Goal: Task Accomplishment & Management: Complete application form

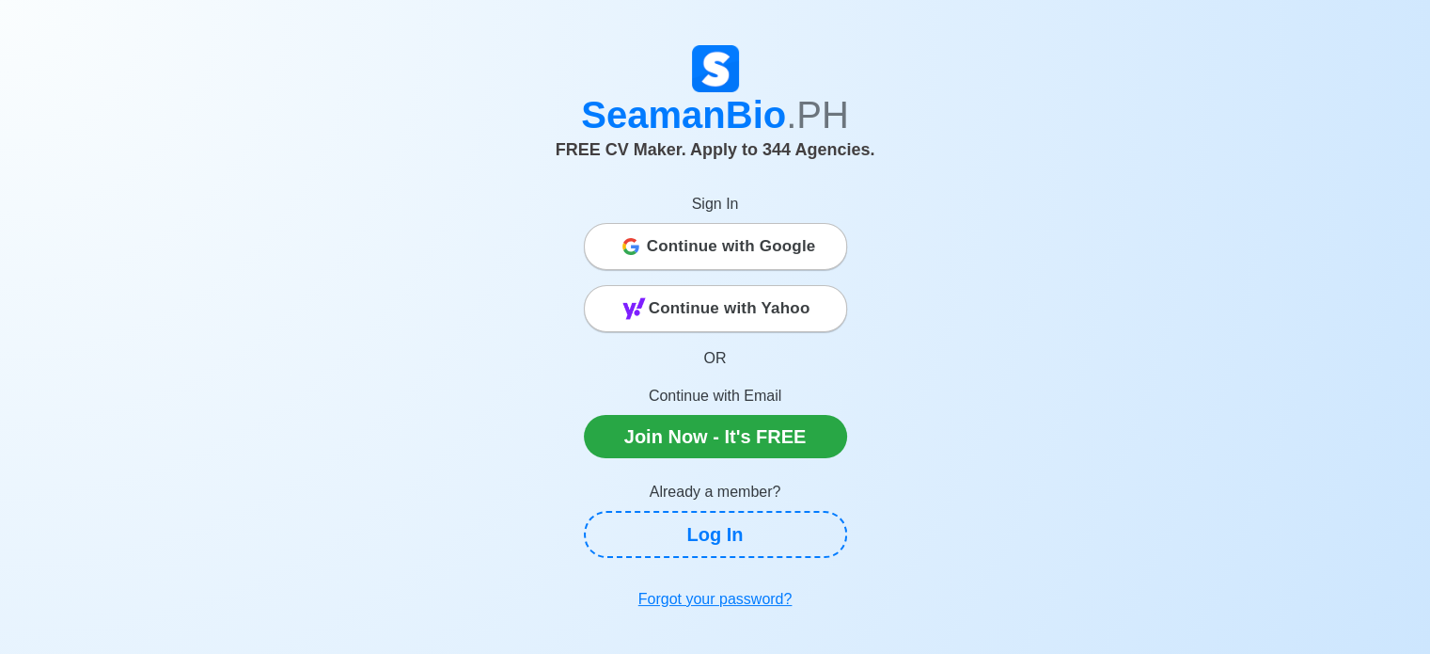
click at [675, 239] on span "Continue with Google" at bounding box center [731, 247] width 169 height 38
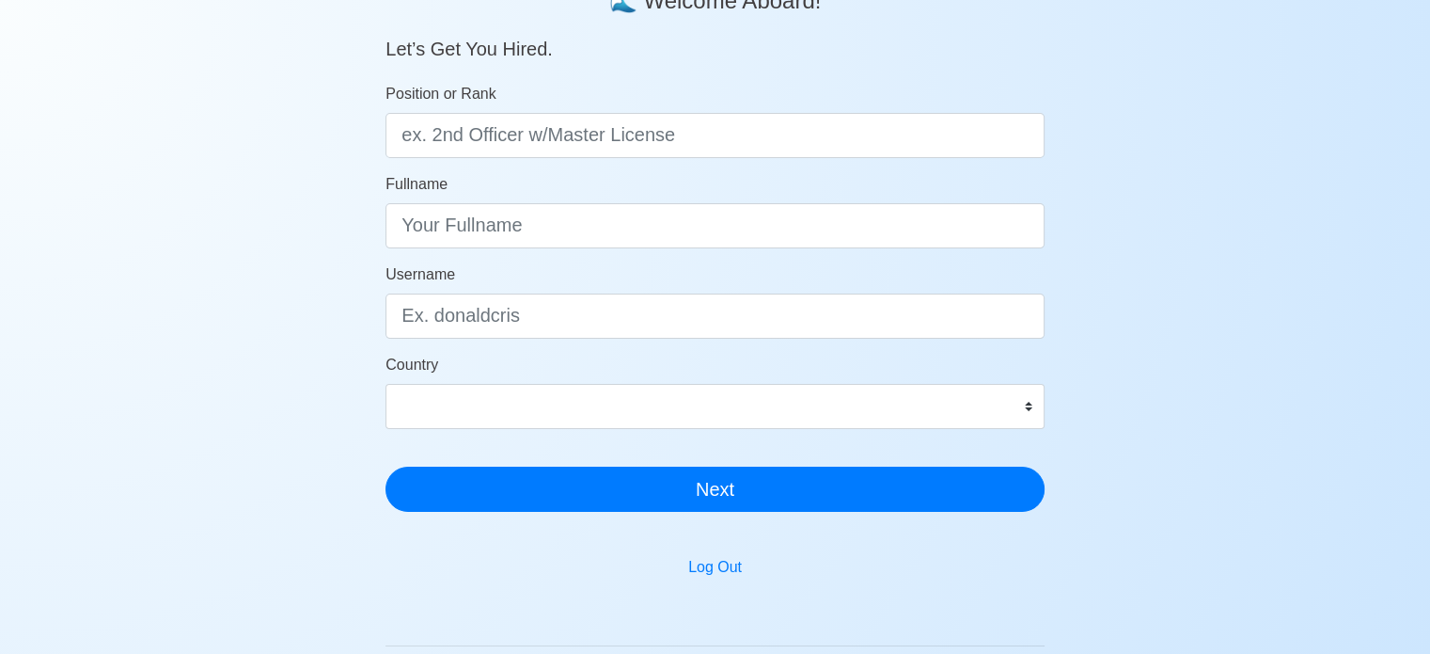
scroll to position [188, 0]
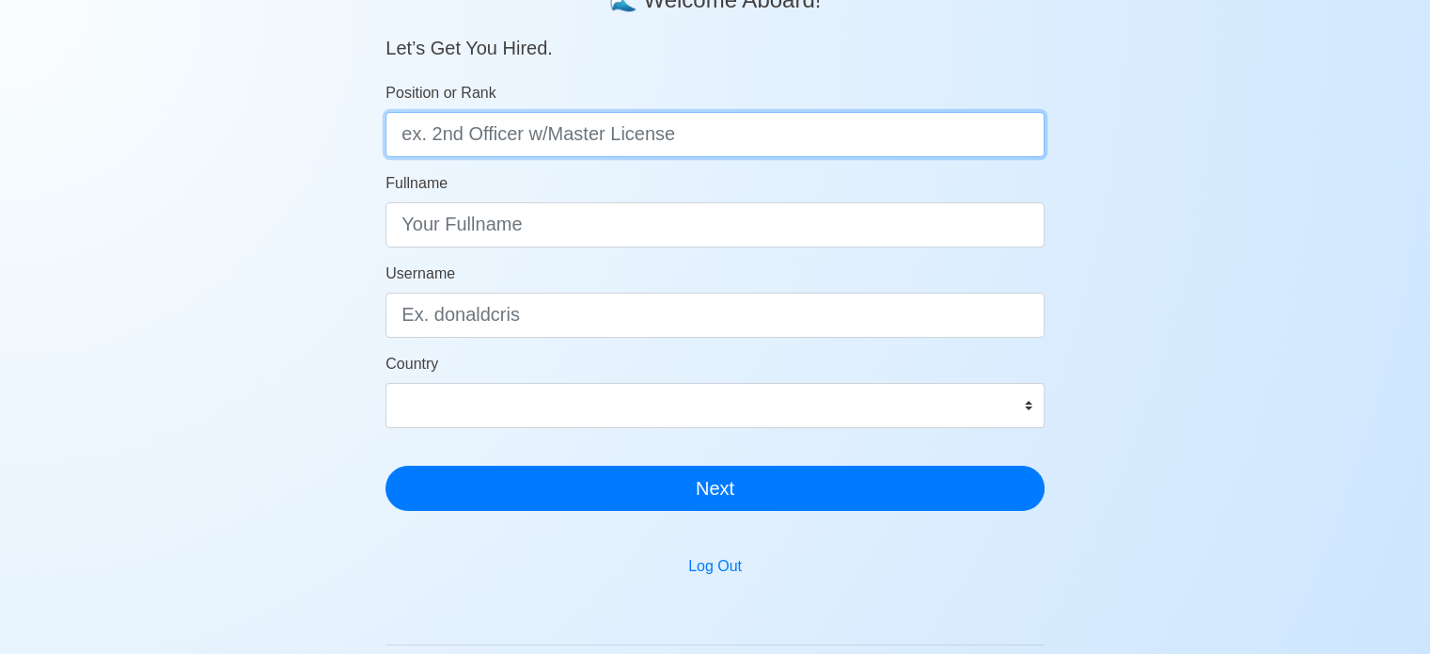
click at [477, 131] on input "Position or Rank" at bounding box center [715, 134] width 659 height 45
type input "d"
type input "Deck Cadet"
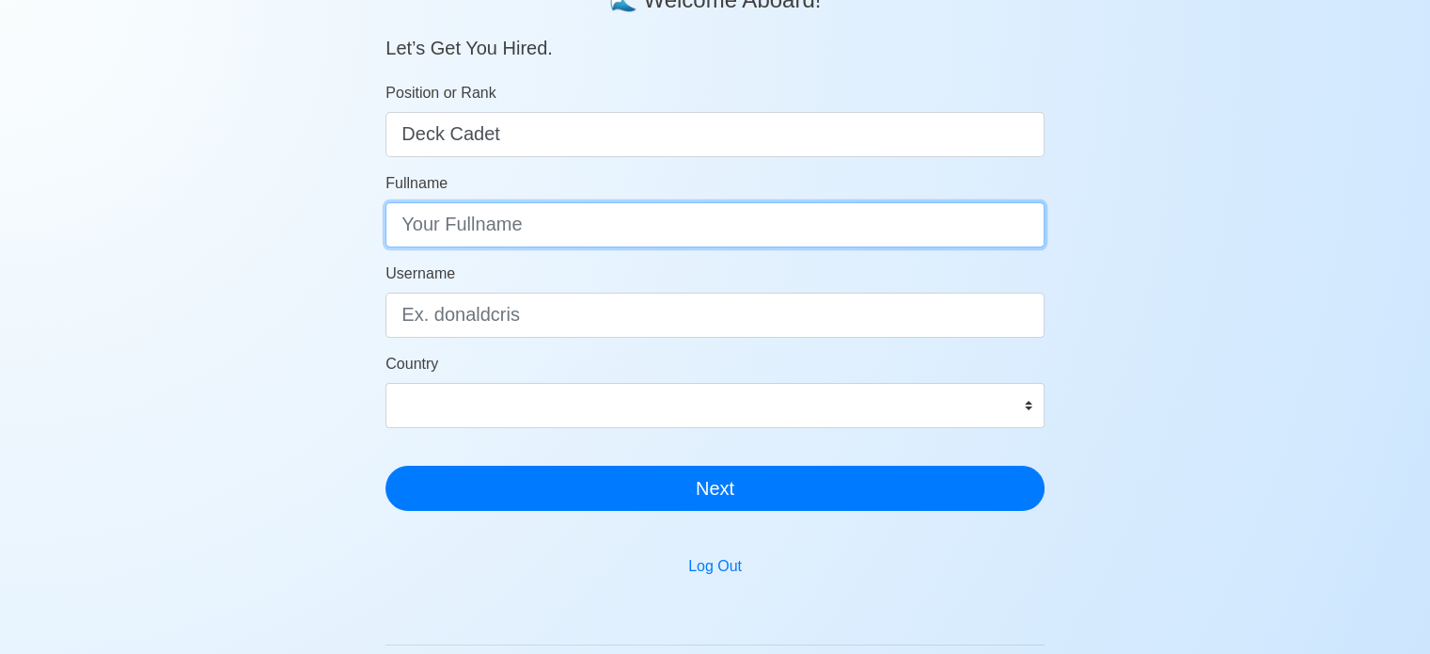
click at [470, 236] on input "Fullname" at bounding box center [715, 224] width 659 height 45
type input "s"
type input "SUAREZ MARK HENRY D."
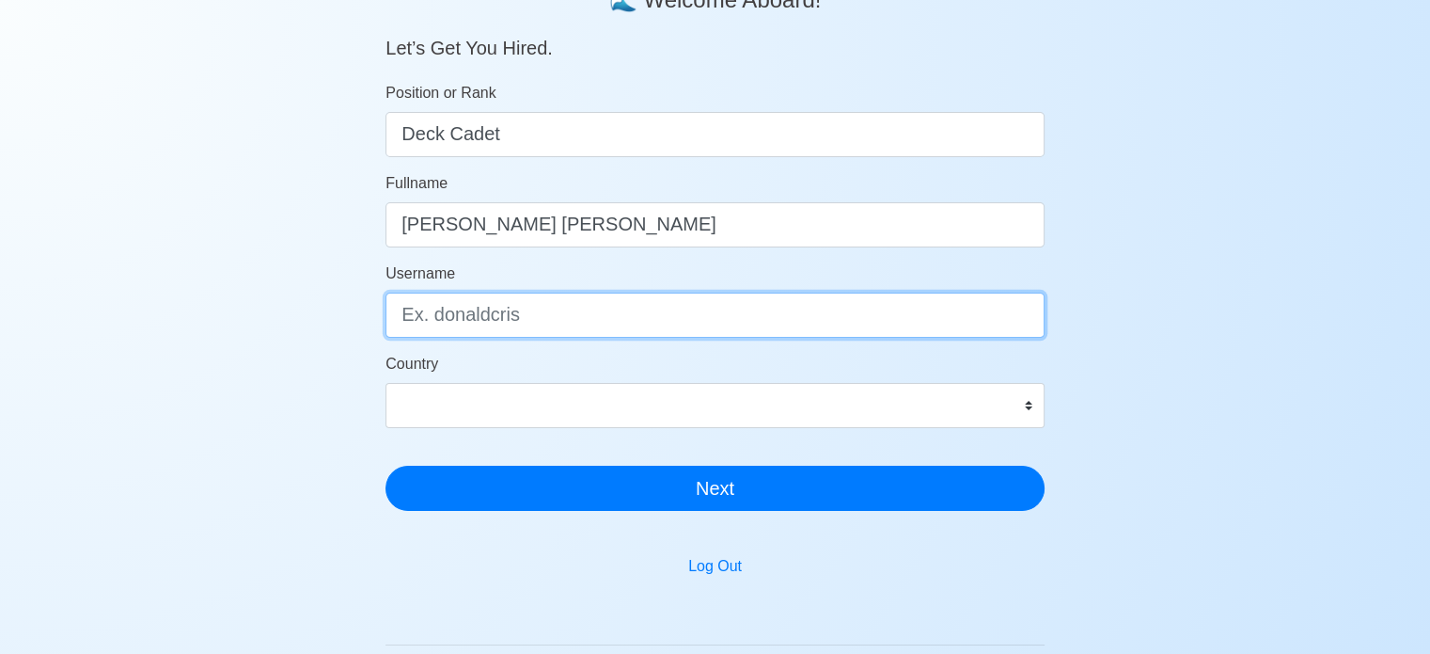
click at [471, 314] on input "Username" at bounding box center [715, 314] width 659 height 45
type input "M"
type input "markhenry"
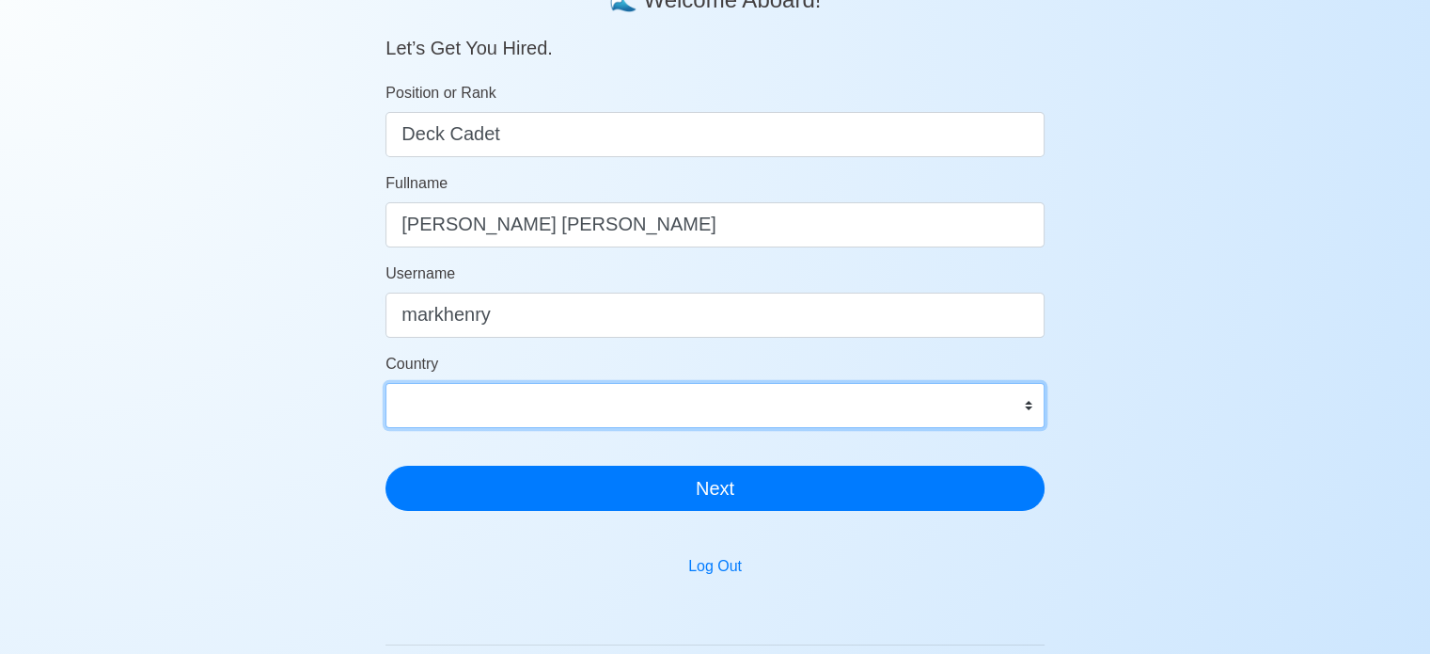
click at [1031, 412] on select "Afghanistan Åland Islands Albania Algeria American Samoa Andorra Angola Anguill…" at bounding box center [715, 405] width 659 height 45
select select "PH"
click at [386, 383] on select "Afghanistan Åland Islands Albania Algeria American Samoa Andorra Angola Anguill…" at bounding box center [715, 405] width 659 height 45
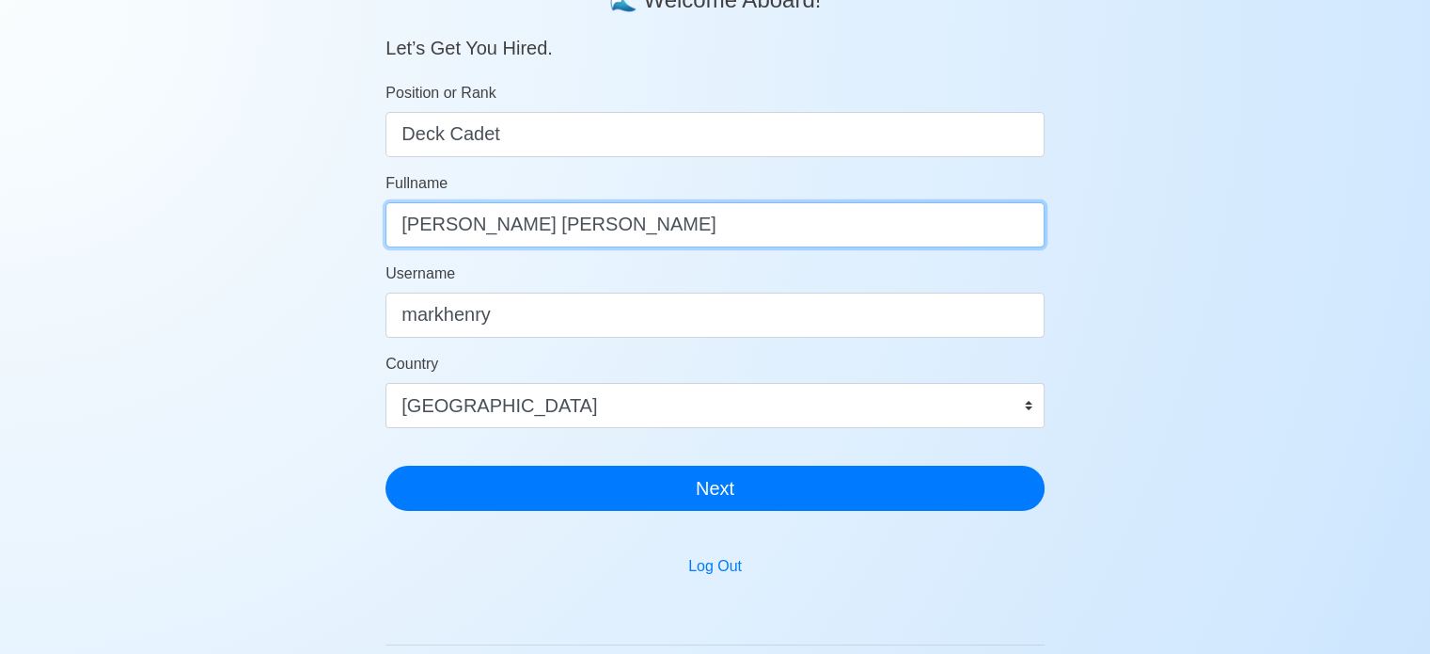
click at [600, 229] on input "SUAREZ MARK HENRY D." at bounding box center [715, 224] width 659 height 45
click at [637, 230] on input "SUAREZ MARK HENRY D." at bounding box center [715, 224] width 659 height 45
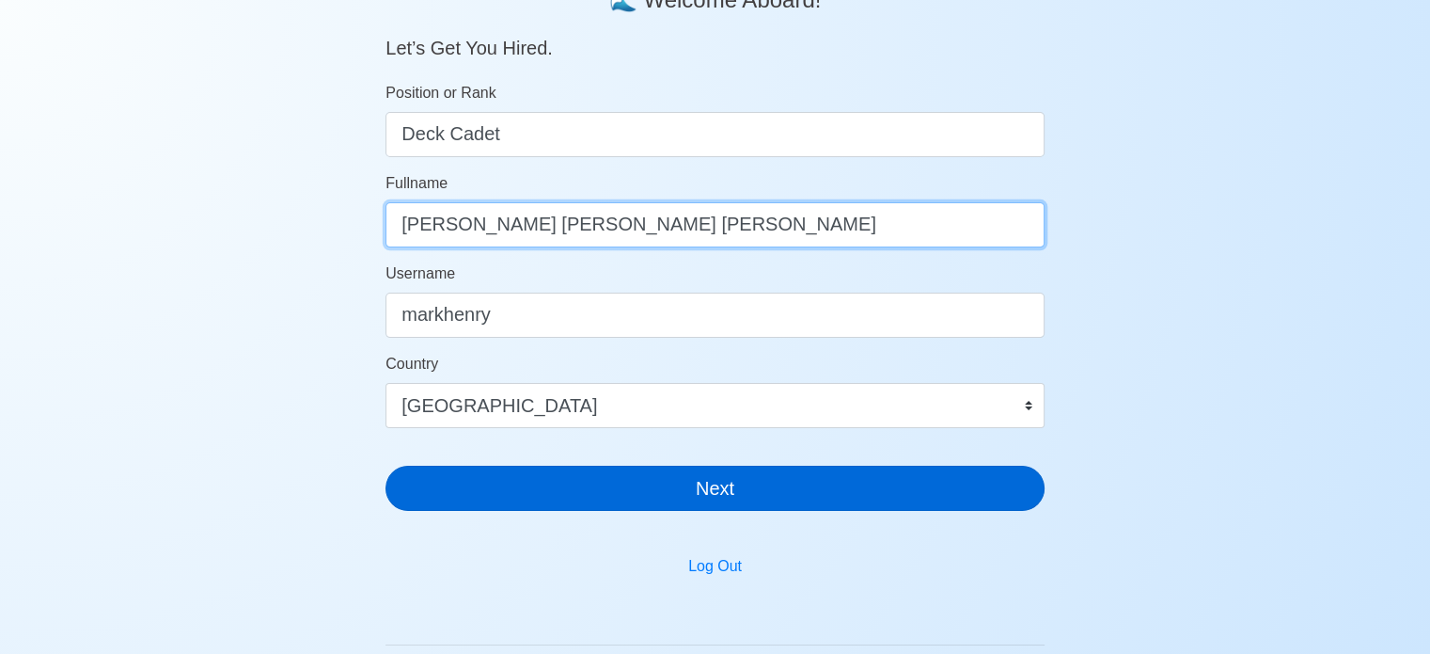
type input "SUAREZ MARK HENRY DAVID"
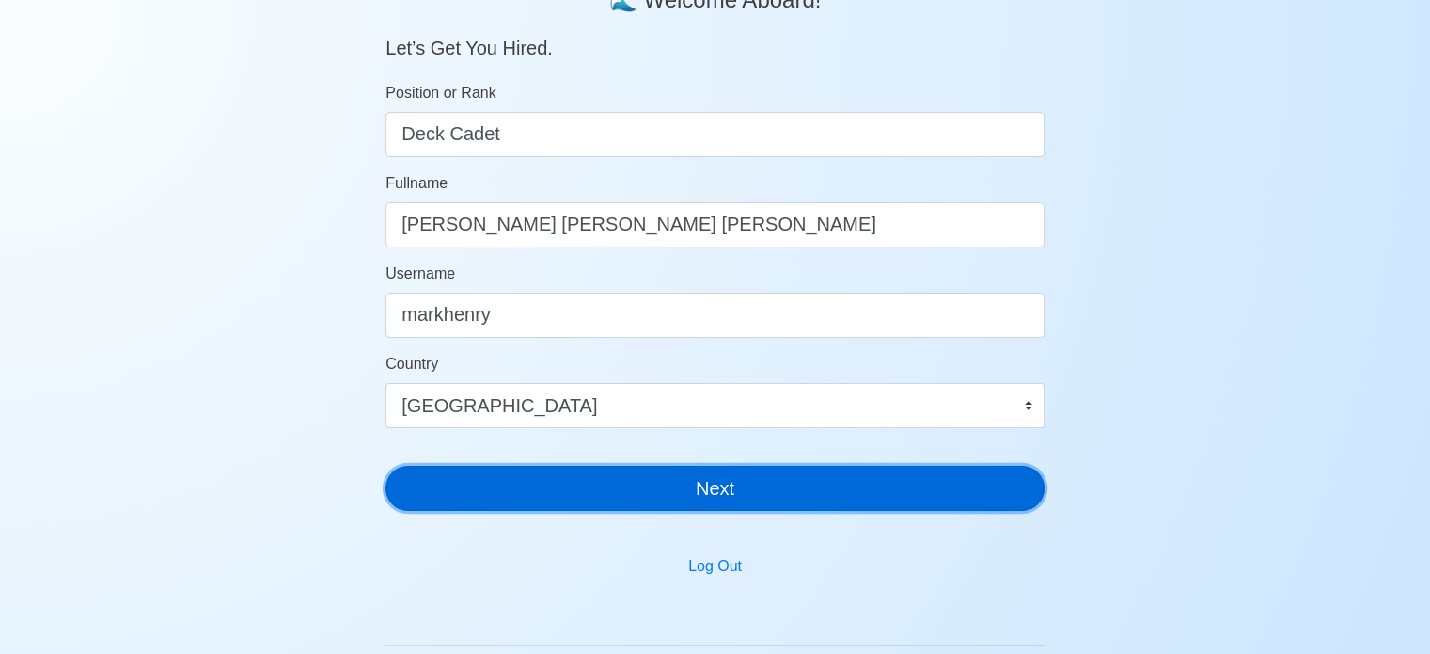
click at [670, 483] on button "Next" at bounding box center [715, 487] width 659 height 45
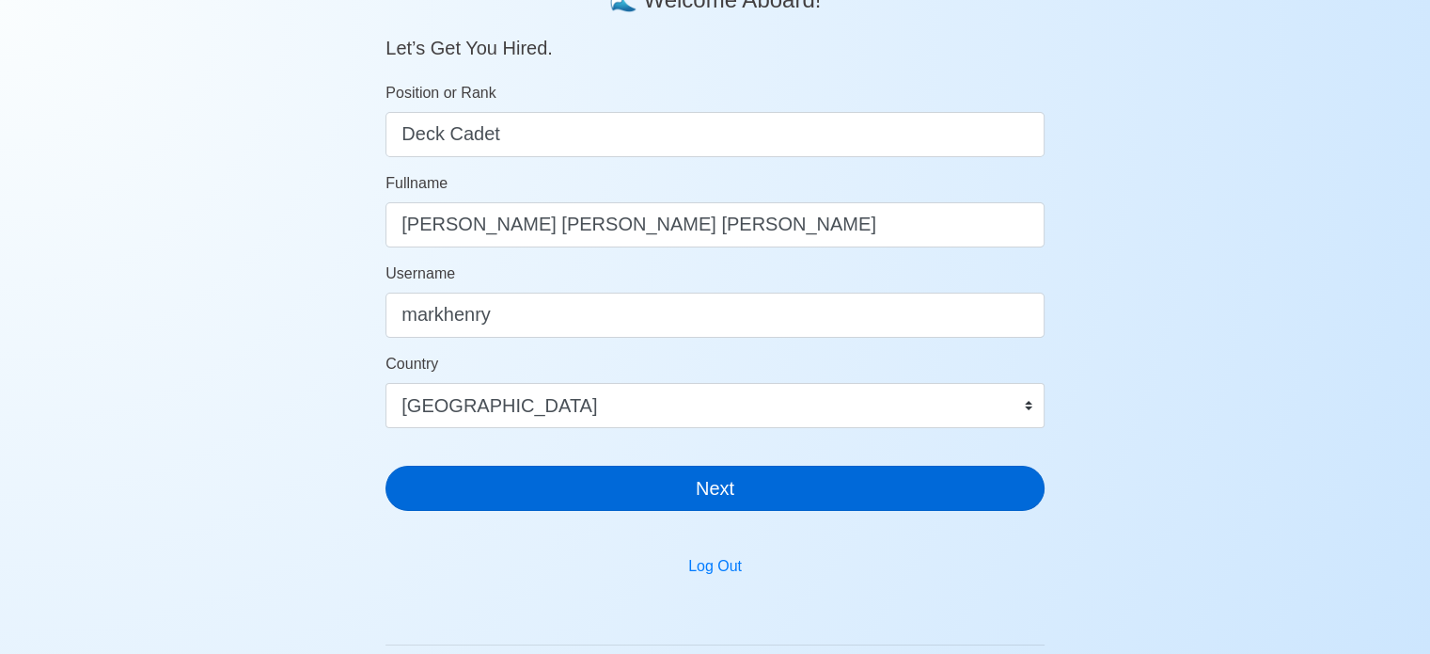
scroll to position [23, 0]
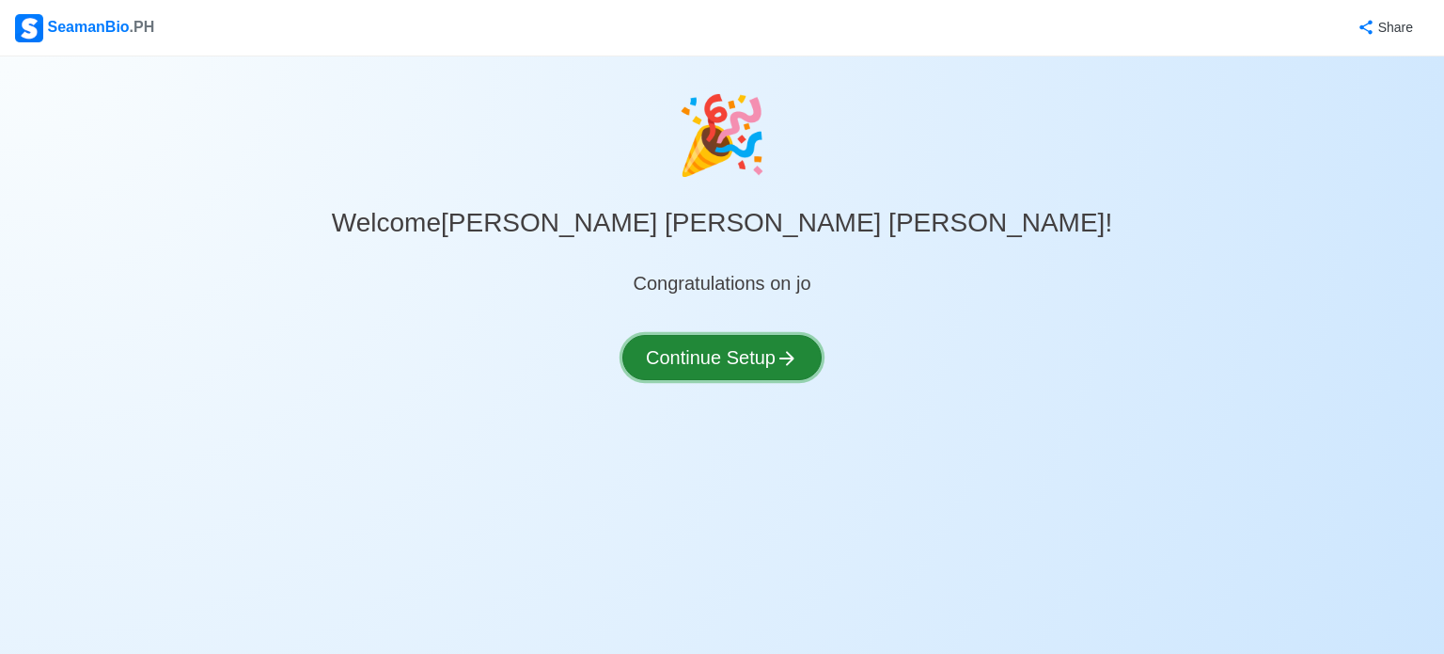
click at [768, 353] on button "Continue Setup" at bounding box center [722, 357] width 199 height 45
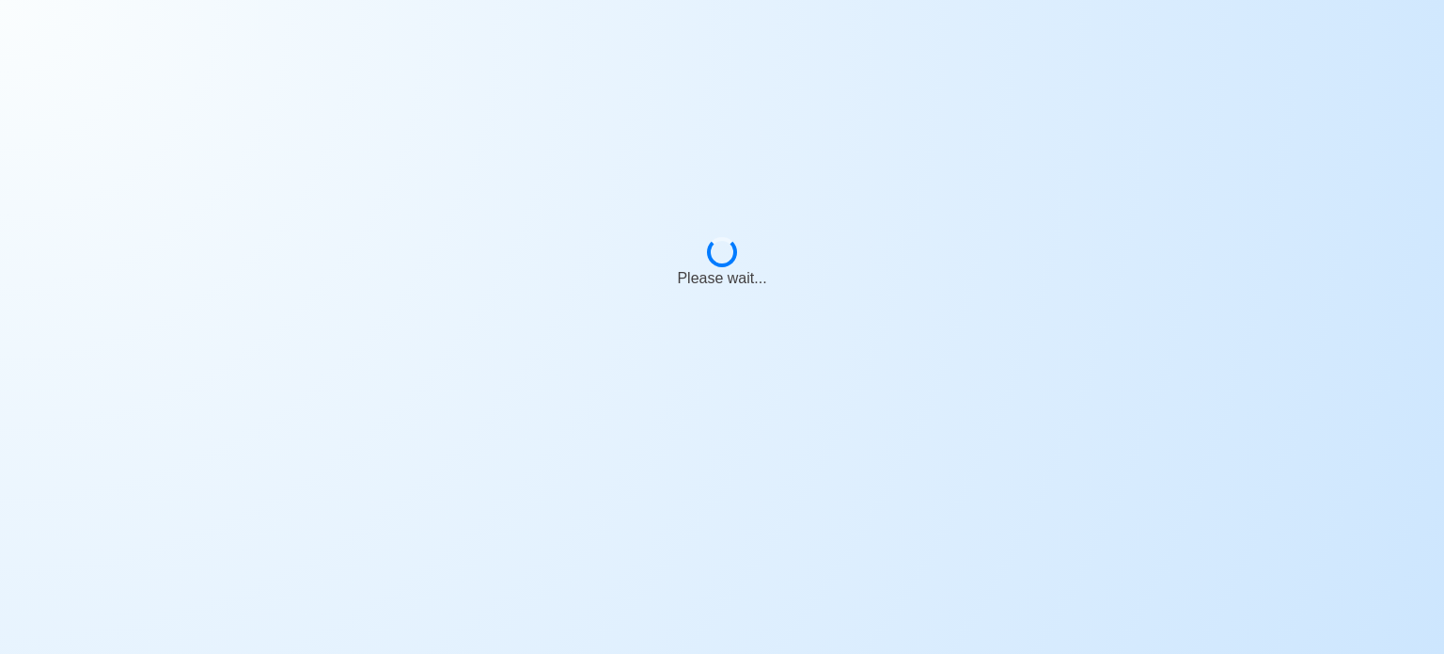
select select "Visible for Hiring"
select select "PH"
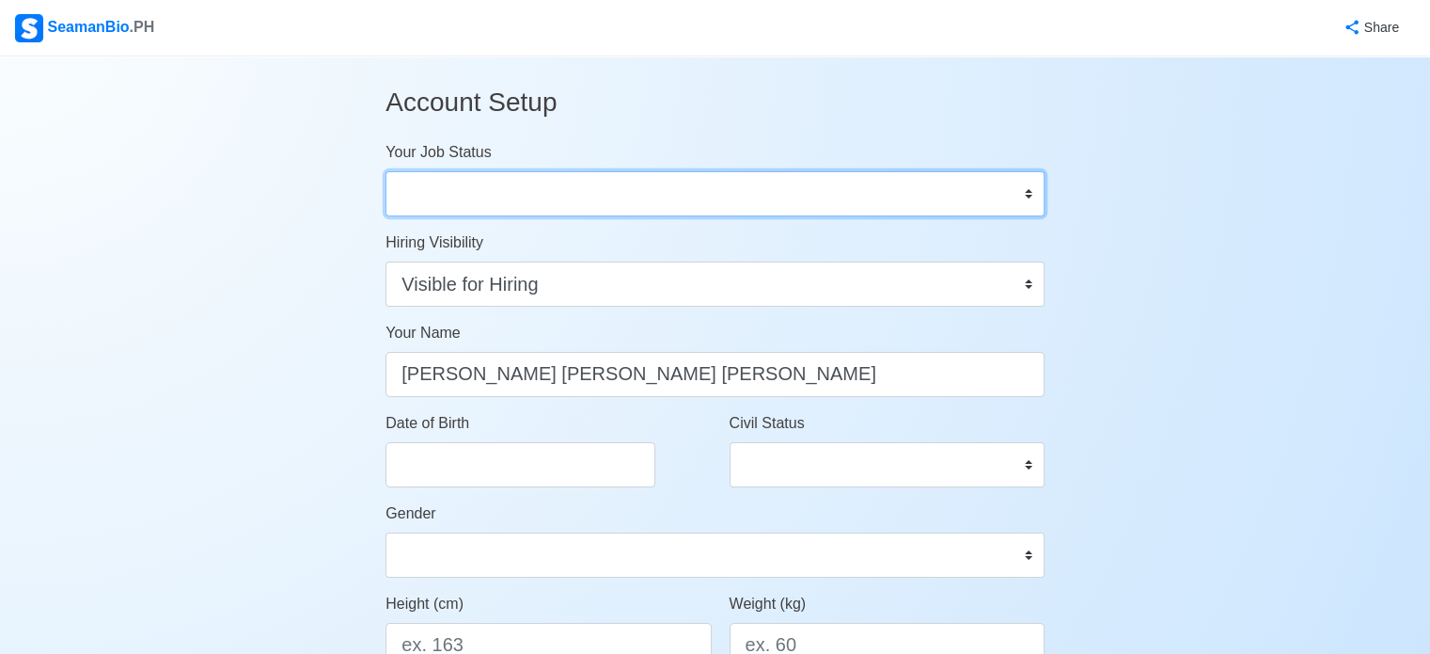
click at [1004, 197] on select "Onboard Actively Looking for Job Not Looking for Job" at bounding box center [715, 193] width 659 height 45
select select "Actively Looking for Job"
click at [386, 171] on select "Onboard Actively Looking for Job Not Looking for Job" at bounding box center [715, 193] width 659 height 45
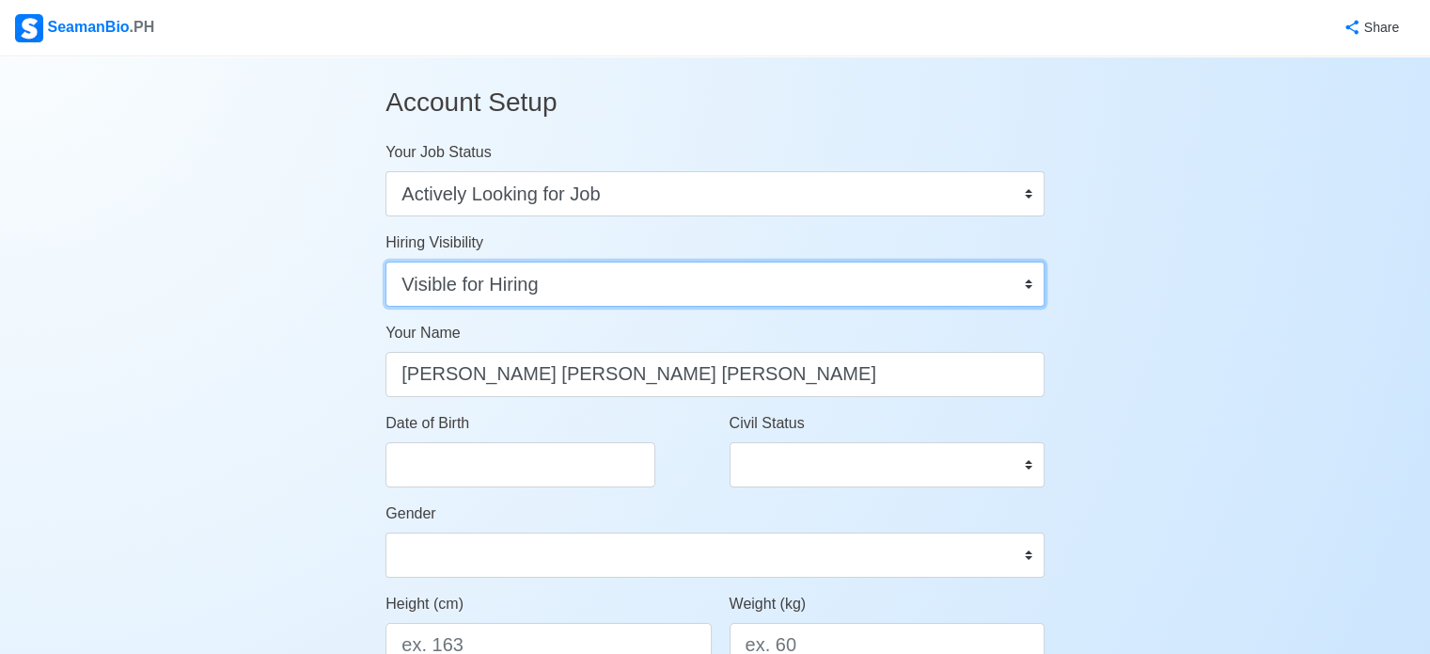
click at [569, 283] on select "Visible for Hiring Not Visible for Hiring" at bounding box center [715, 283] width 659 height 45
click at [386, 261] on select "Visible for Hiring Not Visible for Hiring" at bounding box center [715, 283] width 659 height 45
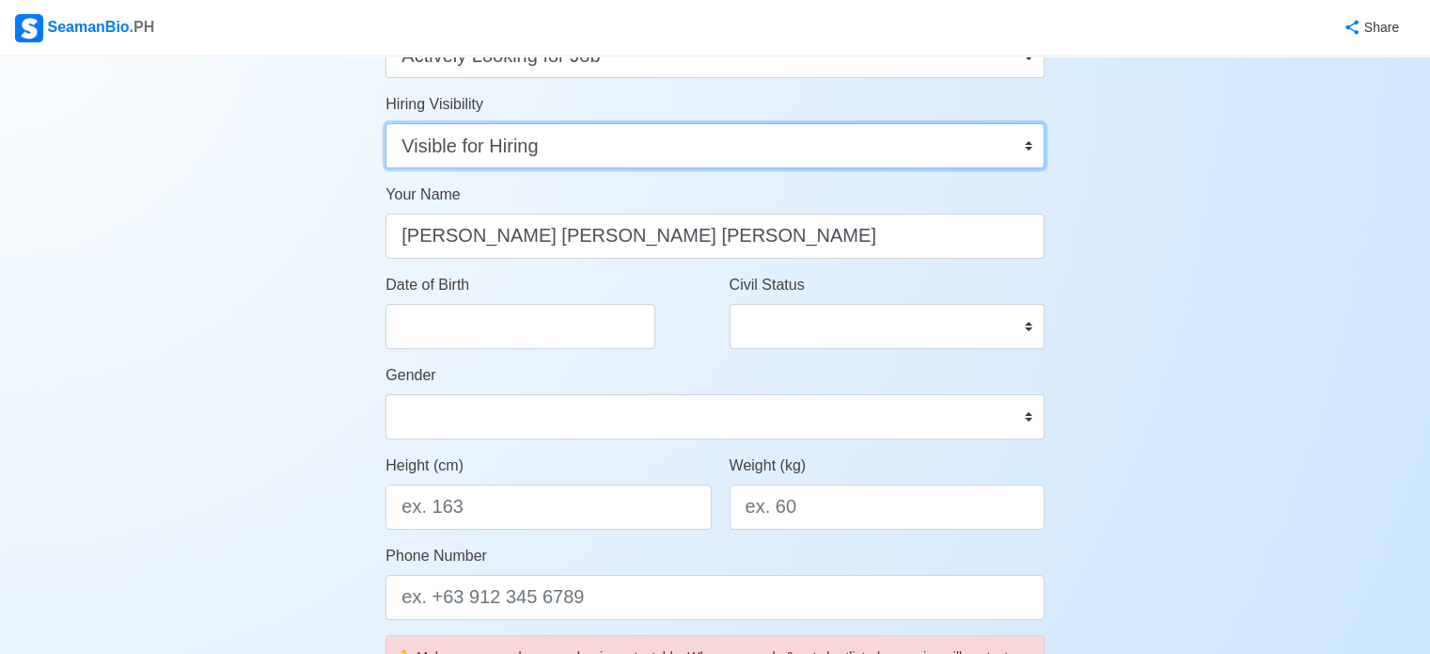
scroll to position [188, 0]
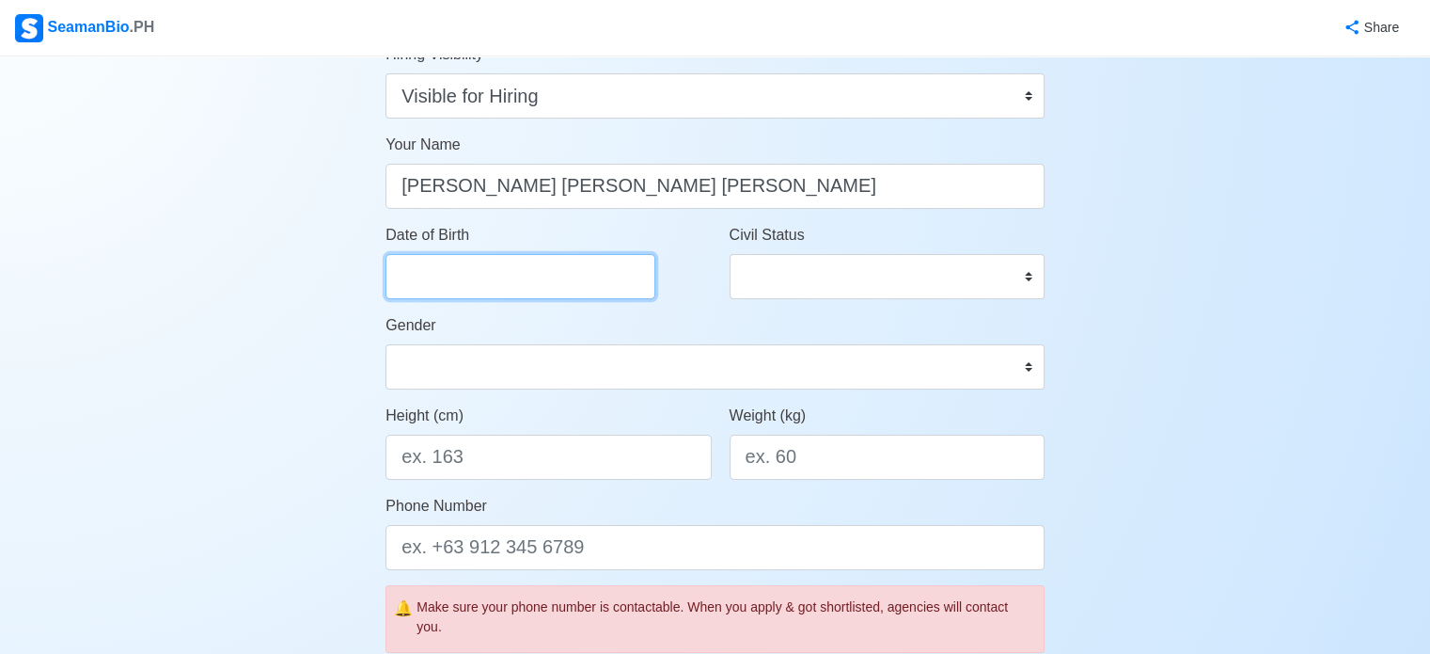
select select "****"
select select "*********"
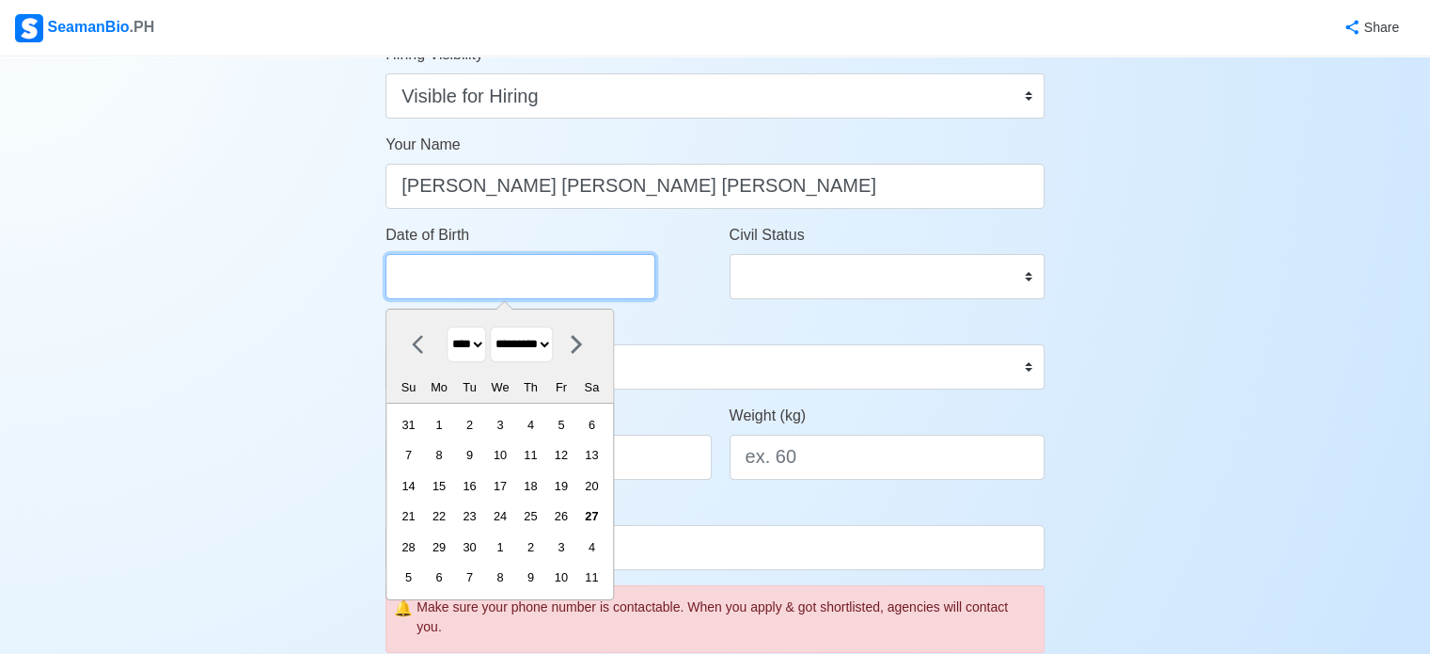
click at [491, 281] on input "Date of Birth" at bounding box center [521, 276] width 270 height 45
click at [471, 343] on select "**** **** **** **** **** **** **** **** **** **** **** **** **** **** **** ****…" at bounding box center [466, 344] width 39 height 37
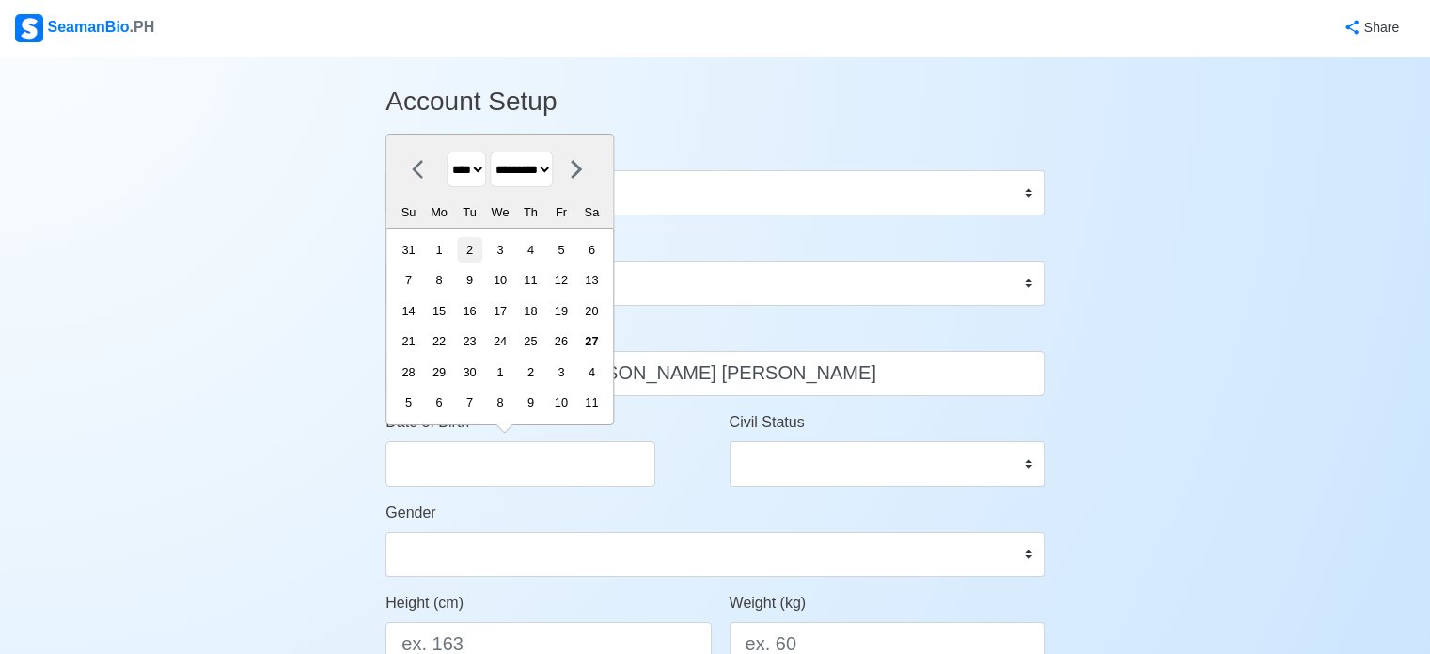
scroll to position [0, 0]
click at [472, 165] on select "**** **** **** **** **** **** **** **** **** **** **** **** **** **** **** ****…" at bounding box center [466, 170] width 39 height 37
select select "****"
click at [447, 153] on select "**** **** **** **** **** **** **** **** **** **** **** **** **** **** **** ****…" at bounding box center [466, 170] width 39 height 37
click at [553, 168] on select "******* ******** ***** ***** *** **** **** ****** ********* ******* ******** **…" at bounding box center [521, 170] width 63 height 37
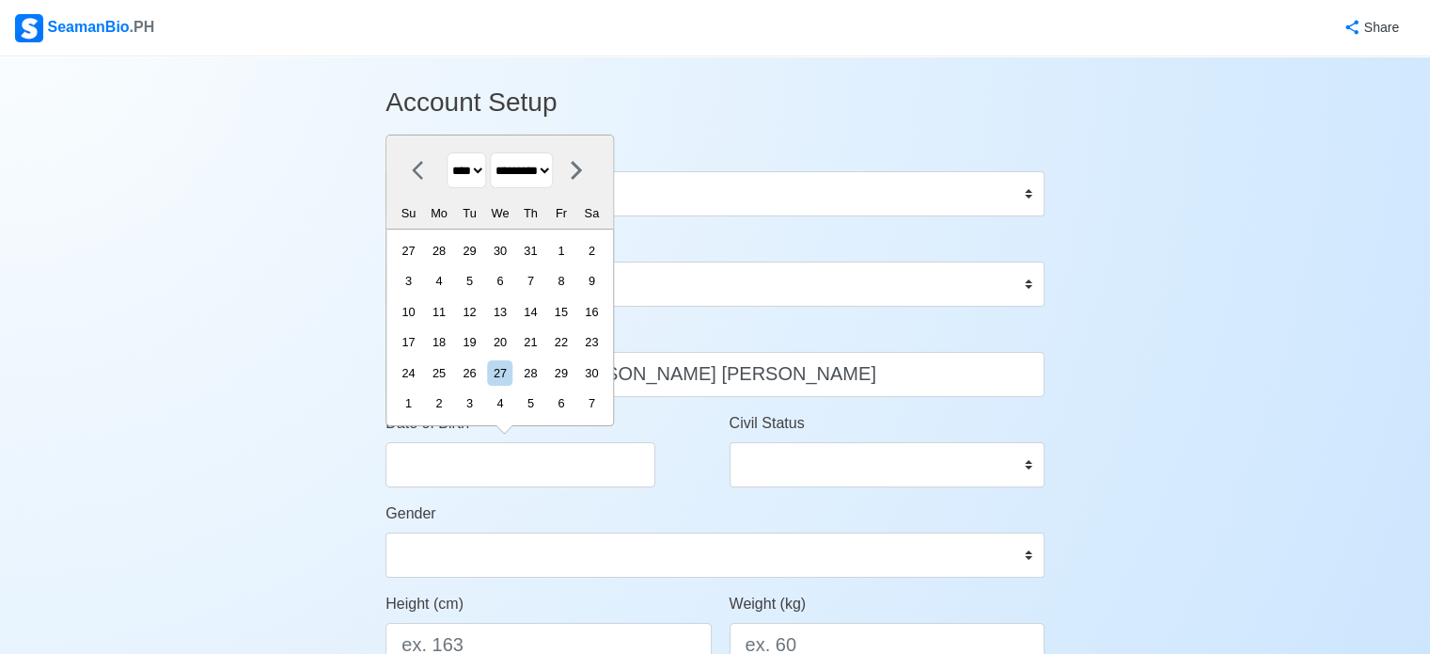
select select "****"
click at [497, 152] on select "******* ******** ***** ***** *** **** **** ****** ********* ******* ******** **…" at bounding box center [521, 170] width 63 height 37
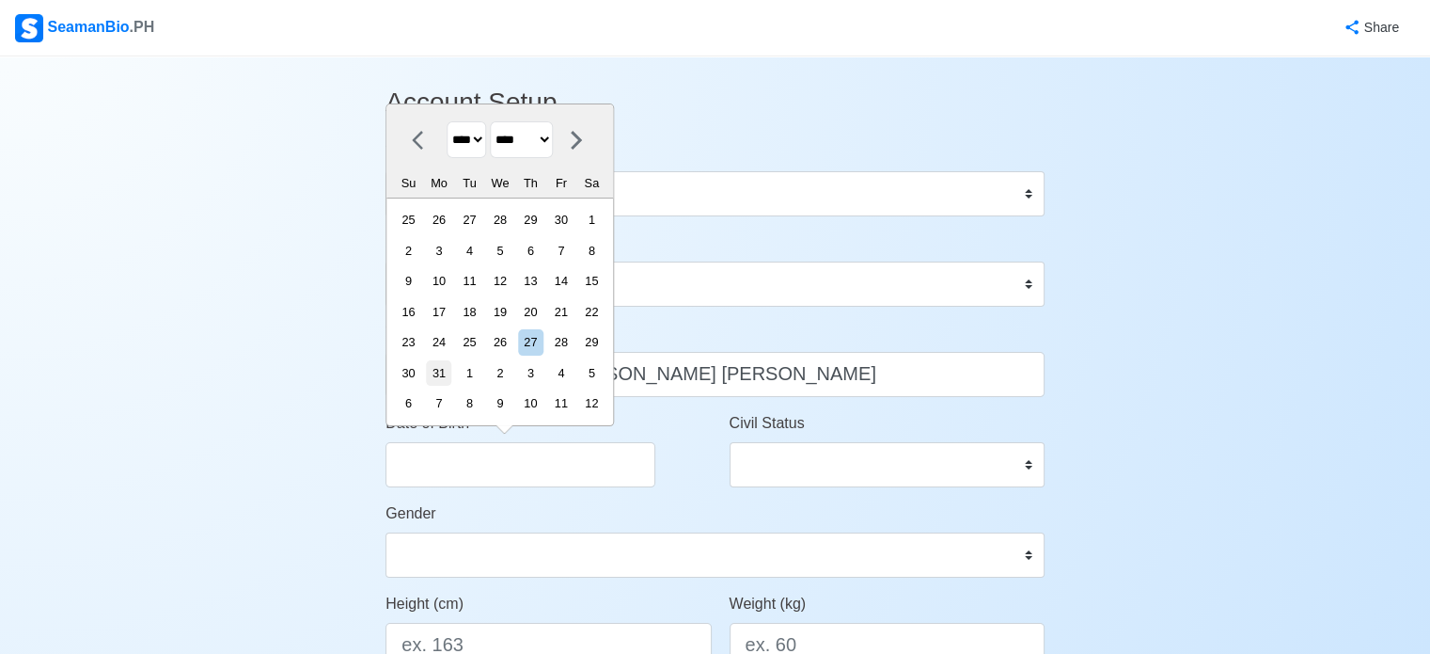
click at [451, 364] on div "31" at bounding box center [438, 372] width 25 height 25
type input "07/31/2000"
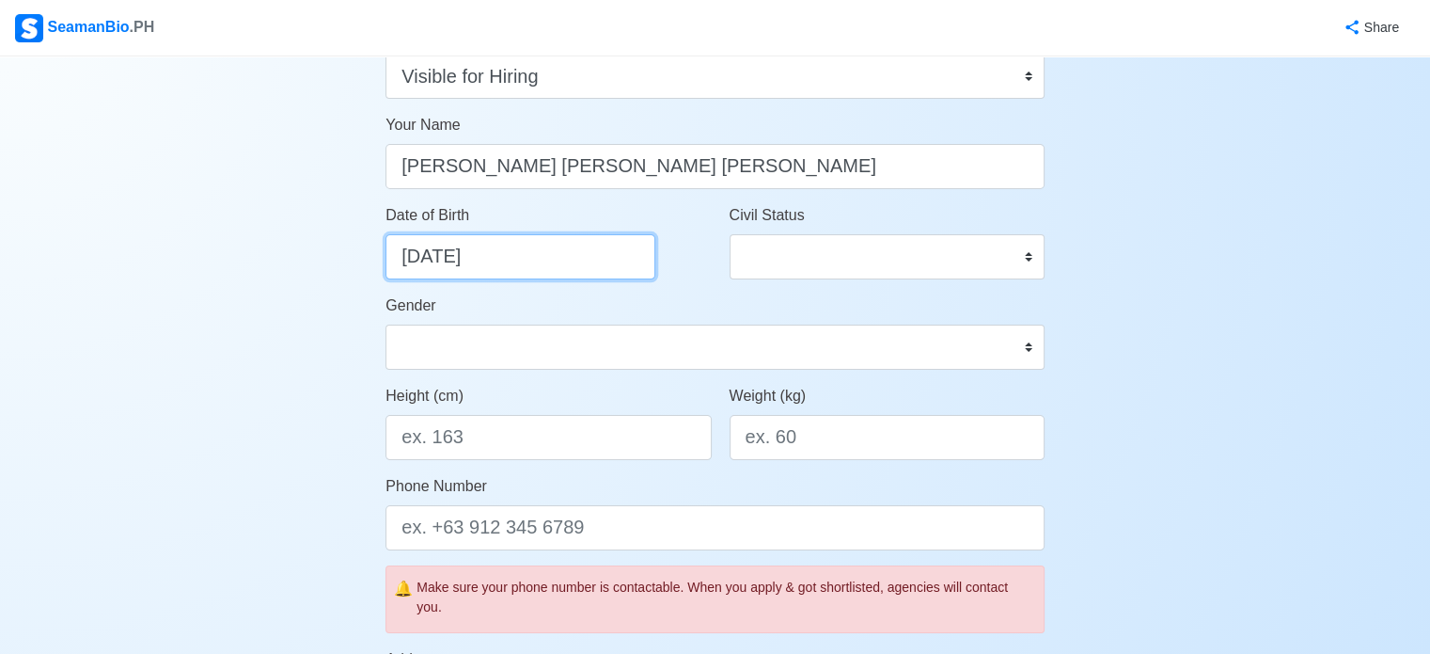
scroll to position [211, 0]
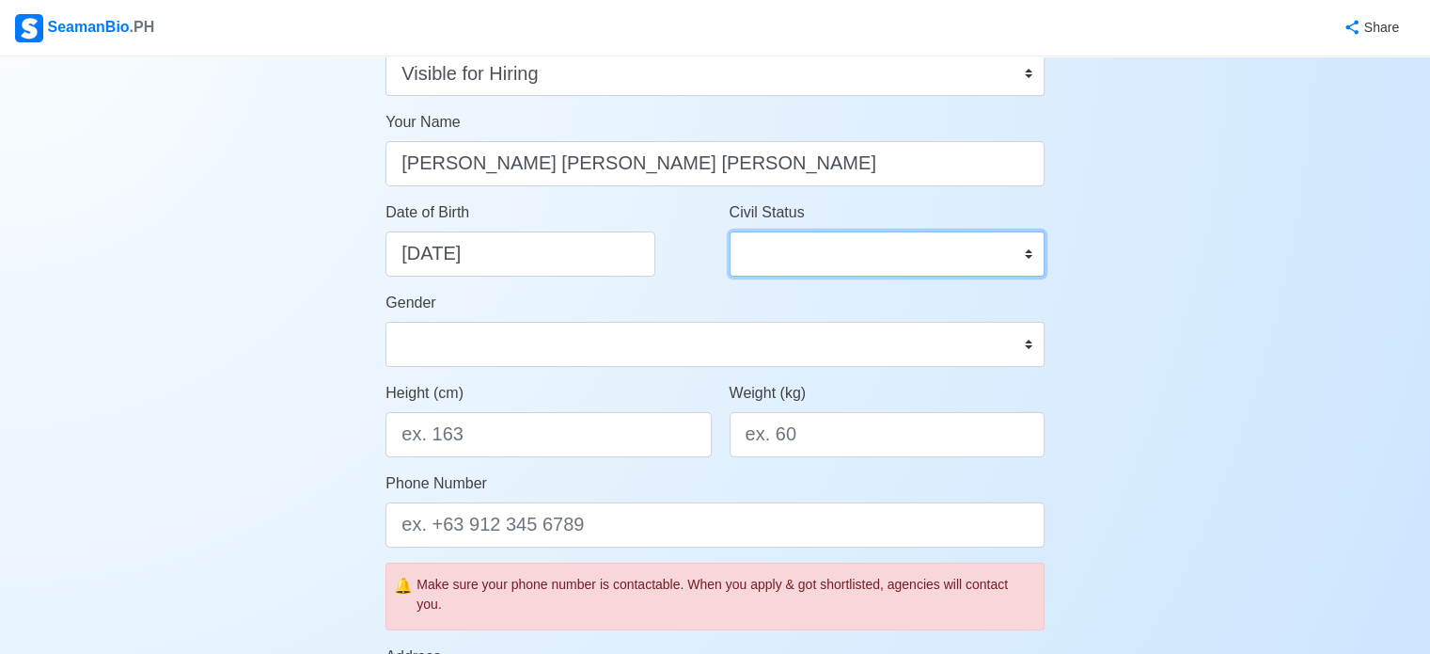
click at [1006, 259] on select "Single Married Widowed Separated" at bounding box center [887, 253] width 315 height 45
select select "Single"
click at [730, 231] on select "Single Married Widowed Separated" at bounding box center [887, 253] width 315 height 45
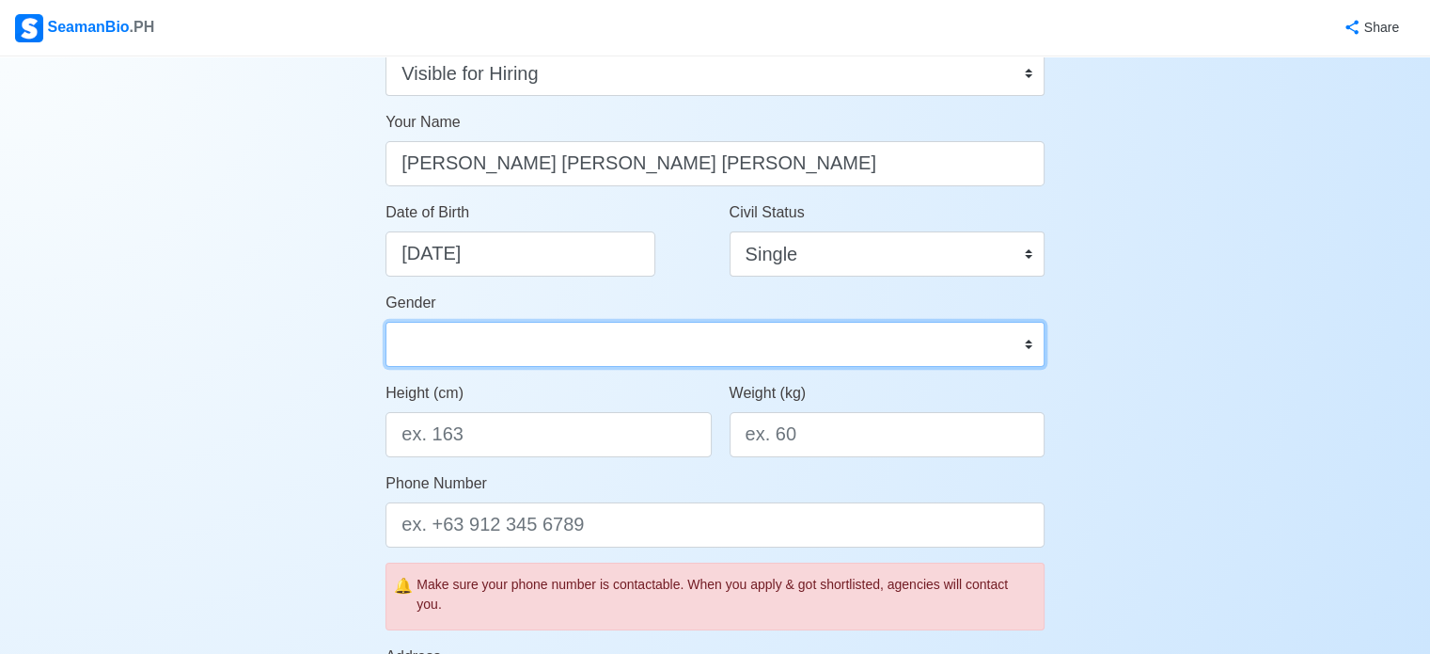
click at [542, 337] on select "Male Female" at bounding box center [715, 344] width 659 height 45
select select "Male"
click at [386, 322] on select "Male Female" at bounding box center [715, 344] width 659 height 45
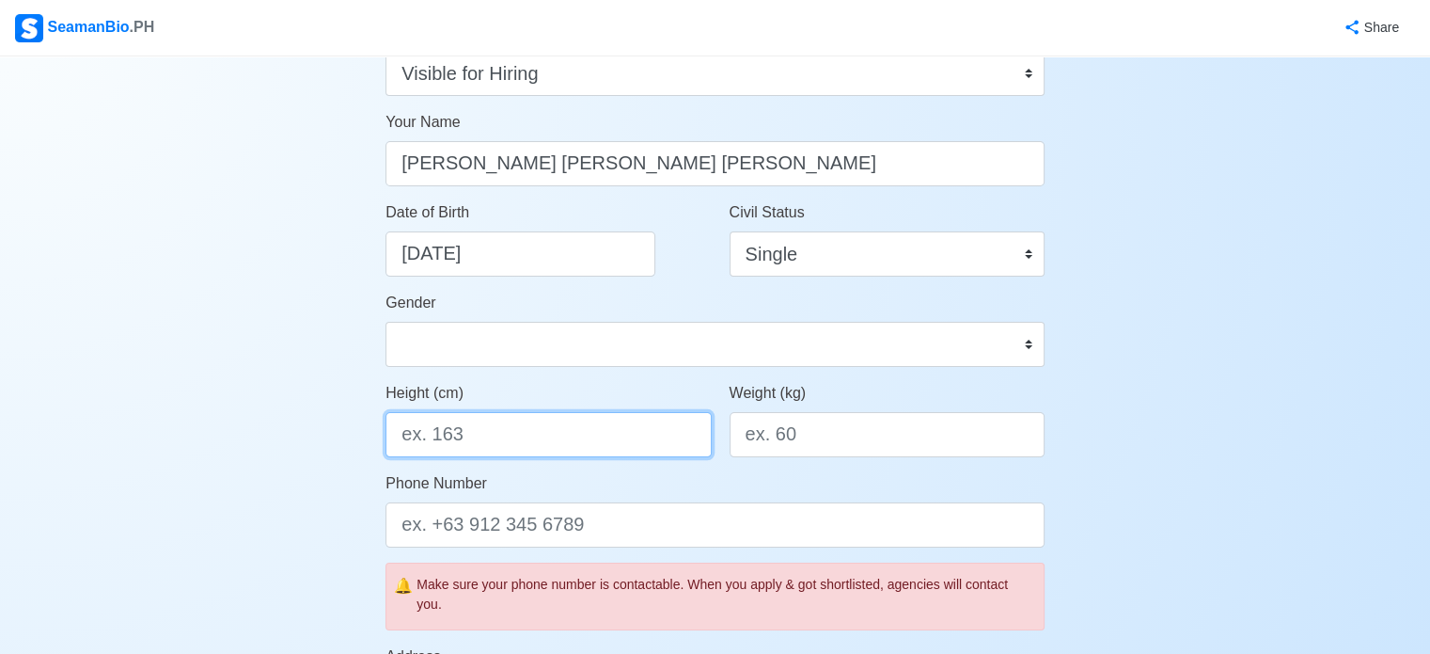
click at [519, 438] on input "Height (cm)" at bounding box center [548, 434] width 325 height 45
type input "181"
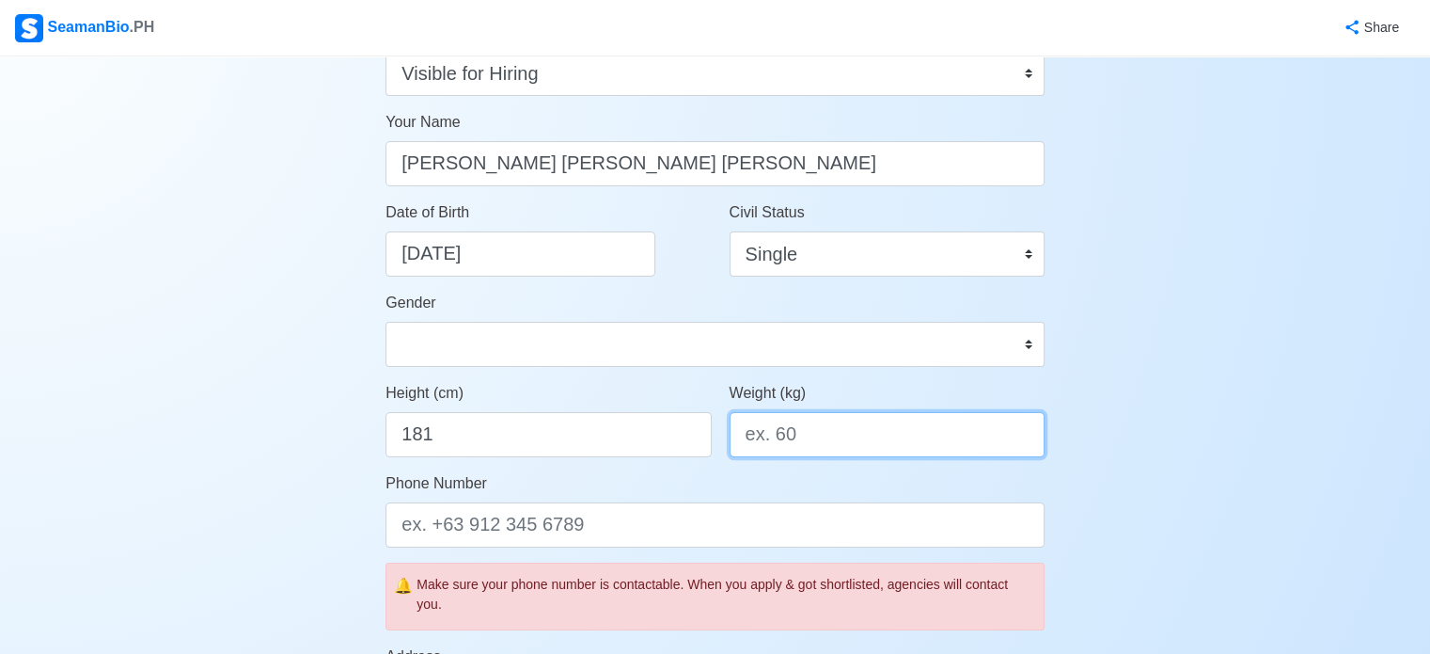
click at [786, 413] on input "Weight (kg)" at bounding box center [887, 434] width 315 height 45
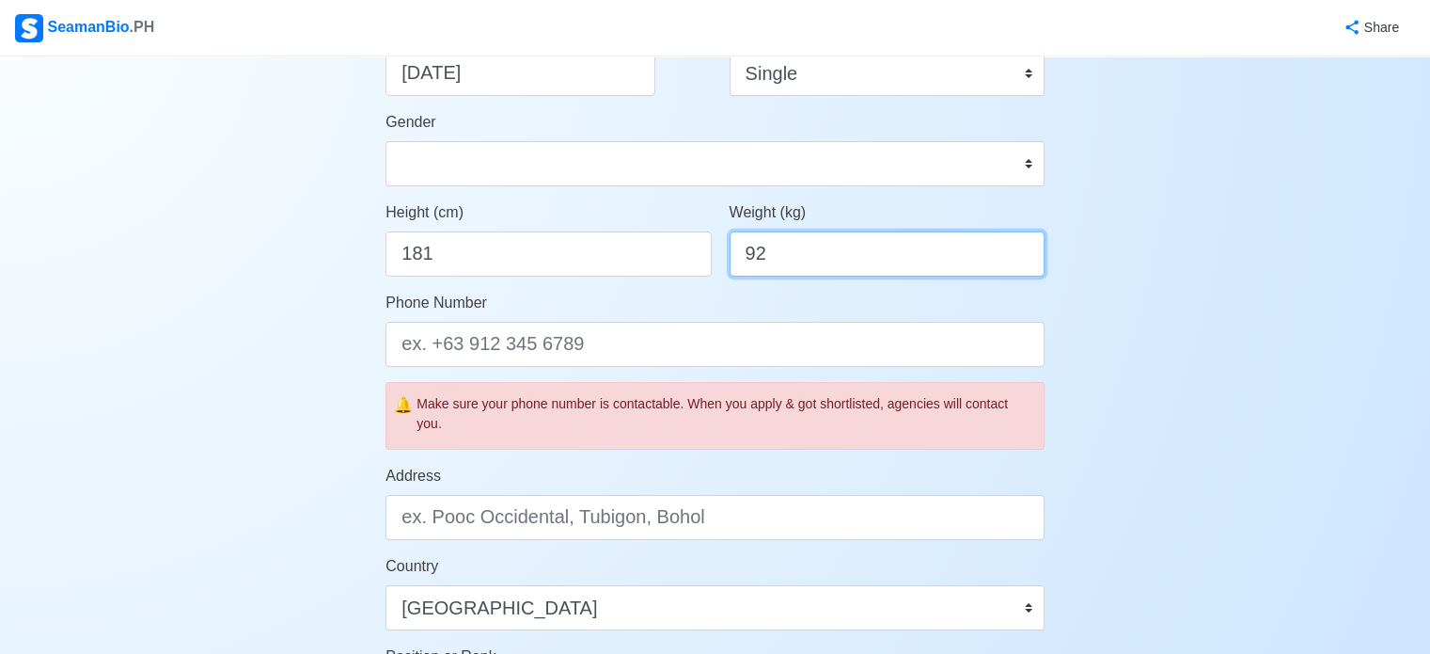
scroll to position [399, 0]
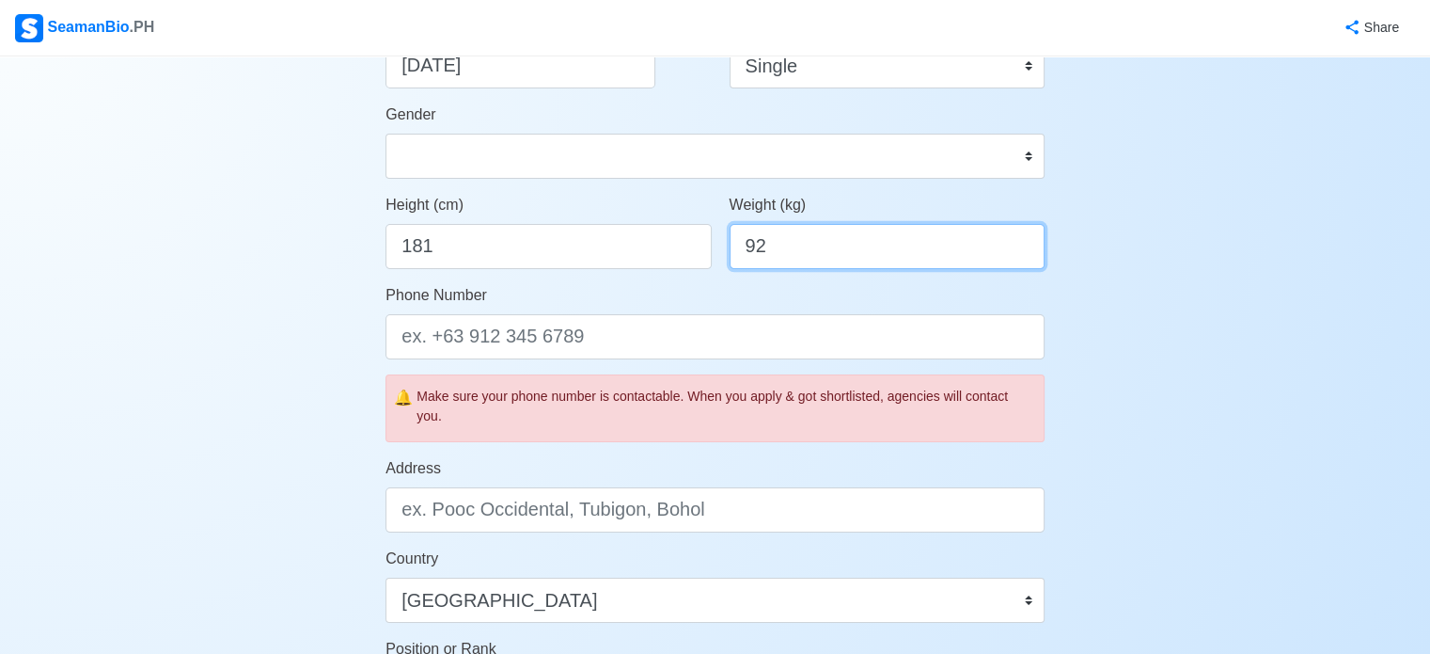
type input "92"
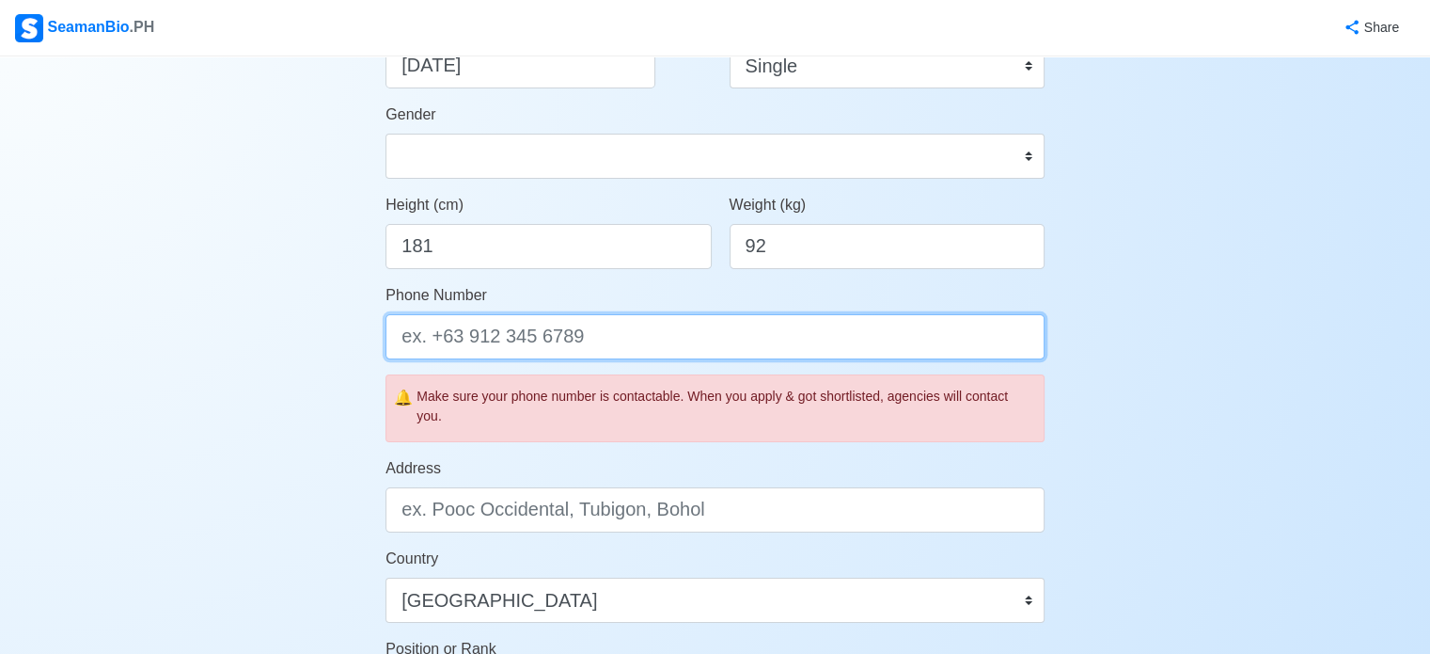
click at [478, 339] on input "Phone Number" at bounding box center [715, 336] width 659 height 45
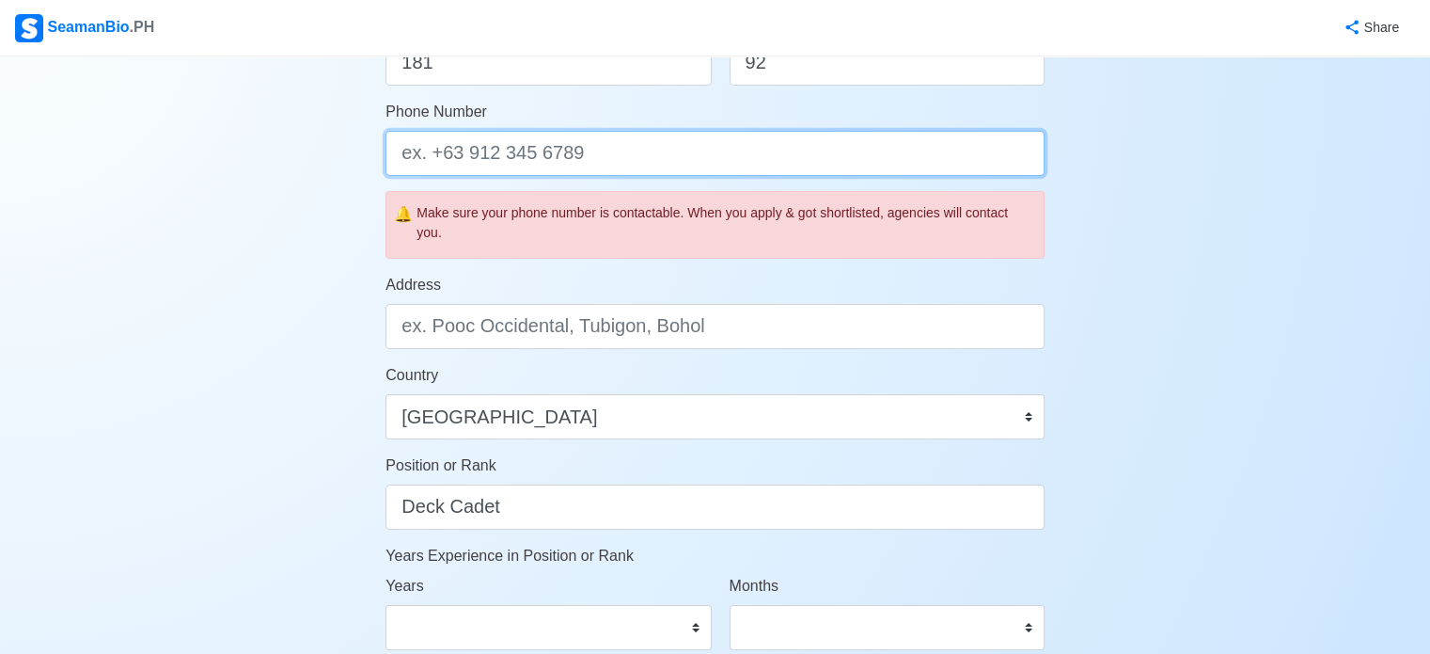
scroll to position [587, 0]
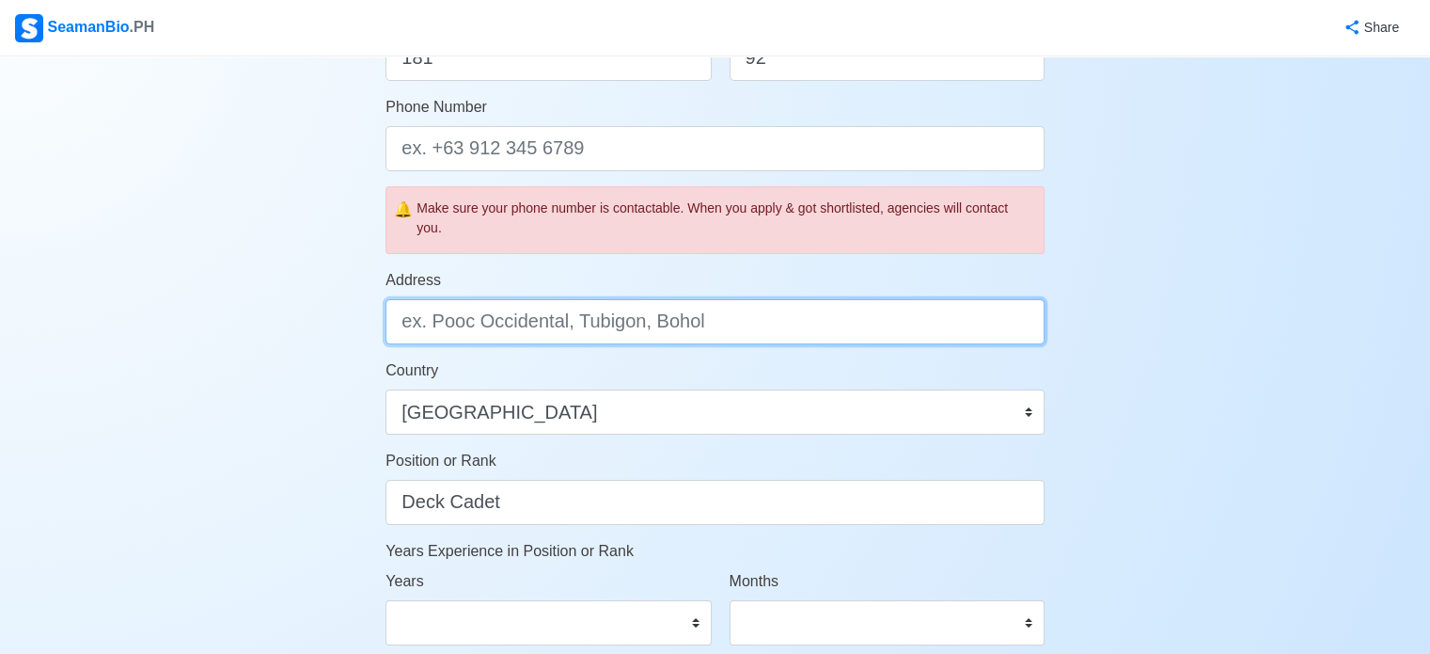
click at [713, 328] on input "Address" at bounding box center [715, 321] width 659 height 45
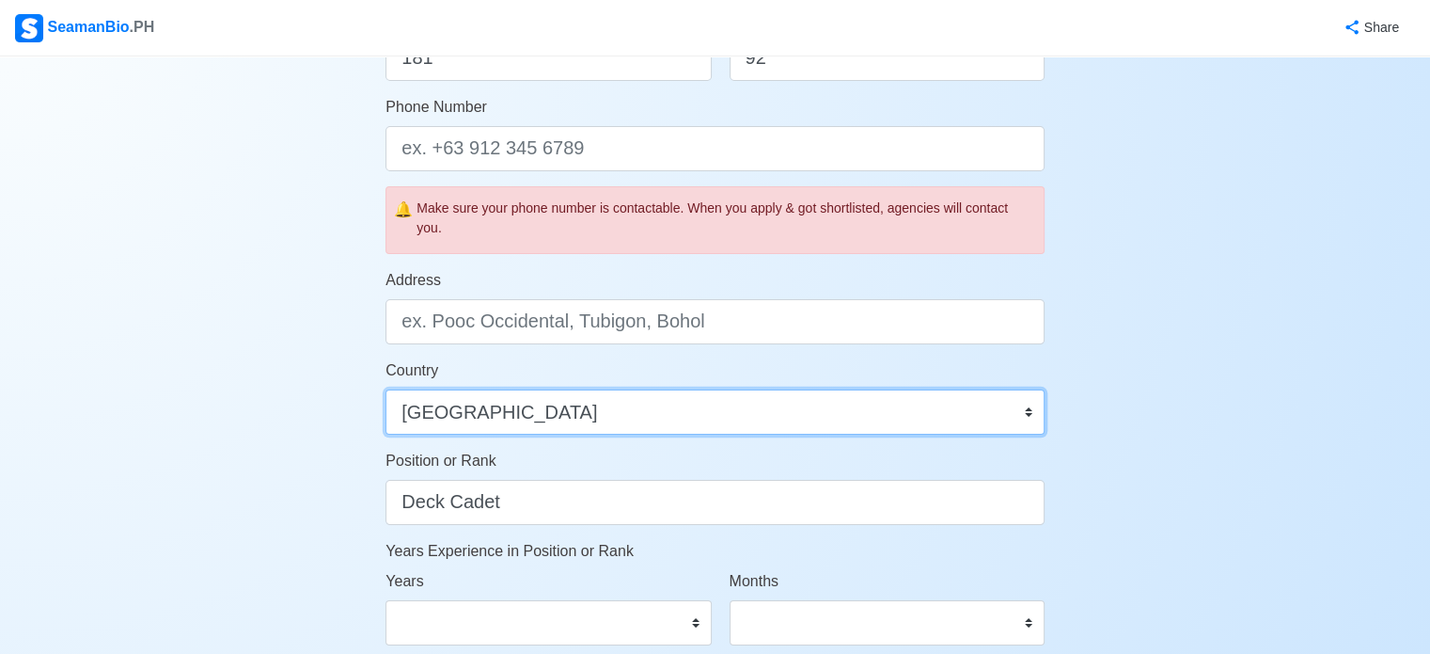
click at [756, 406] on select "Afghanistan Åland Islands Albania Algeria American Samoa Andorra Angola Anguill…" at bounding box center [715, 411] width 659 height 45
click at [386, 389] on select "Afghanistan Åland Islands Albania Algeria American Samoa Andorra Angola Anguill…" at bounding box center [715, 411] width 659 height 45
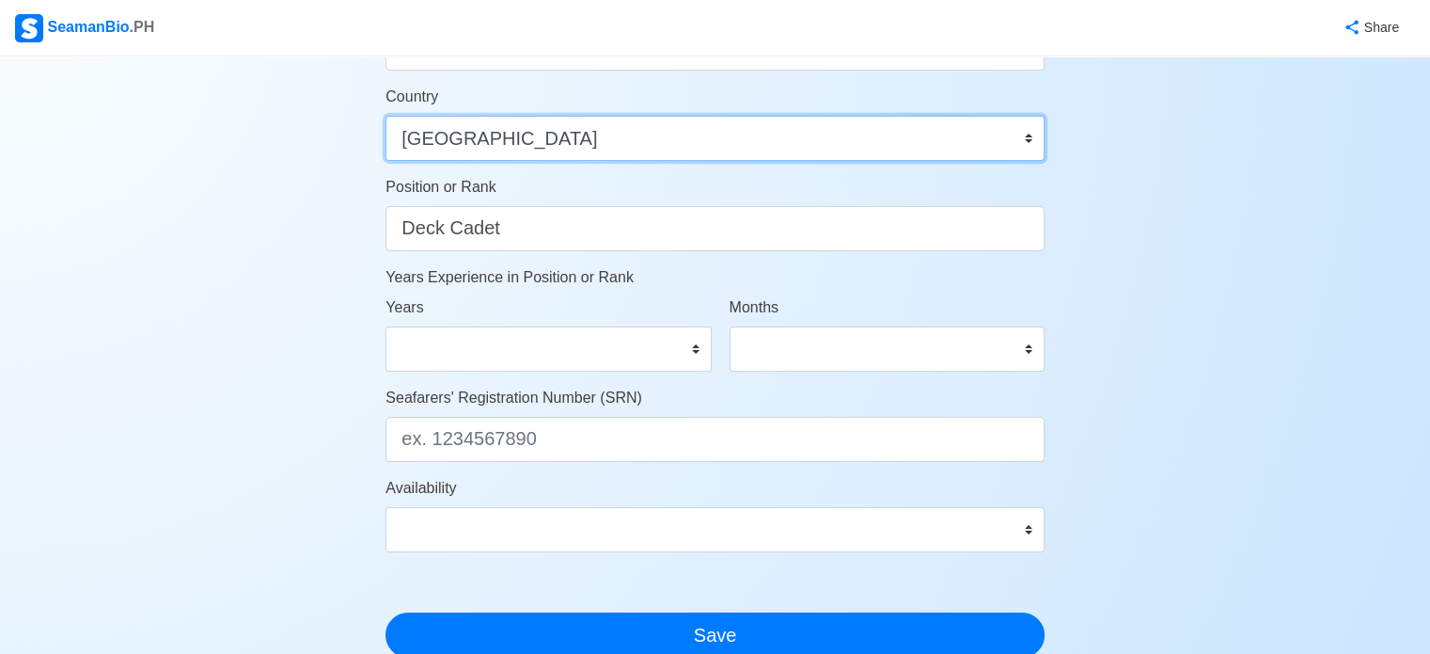
scroll to position [869, 0]
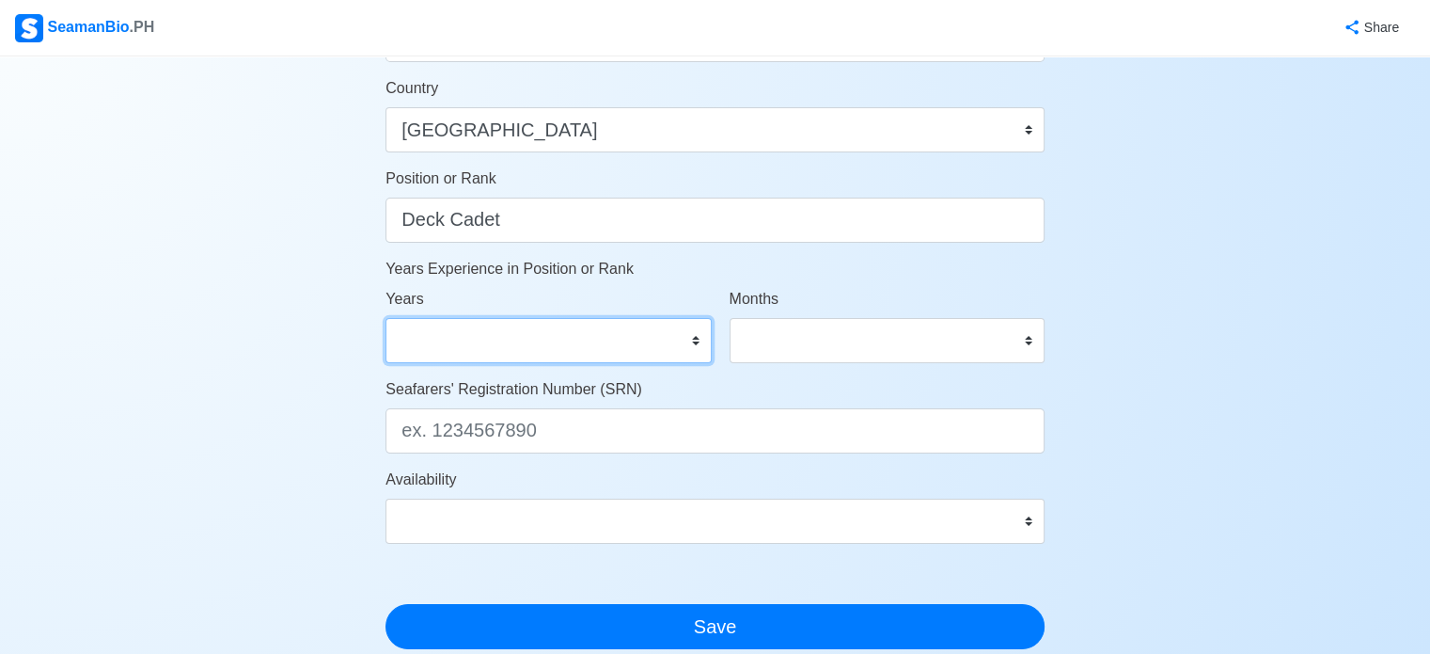
click at [436, 347] on select "0 1 2 3 4 5 6 7 8 9 10 11 12 13 14 15 16 17 18 19 20 21 22 23 24 25 26 27 28 29…" at bounding box center [548, 340] width 325 height 45
select select "1"
click at [386, 318] on select "0 1 2 3 4 5 6 7 8 9 10 11 12 13 14 15 16 17 18 19 20 21 22 23 24 25 26 27 28 29…" at bounding box center [548, 340] width 325 height 45
click at [552, 329] on select "0 1 2 3 4 5 6 7 8 9 10 11 12 13 14 15 16 17 18 19 20 21 22 23 24 25 26 27 28 29…" at bounding box center [548, 340] width 325 height 45
click at [485, 347] on select "0 1 2 3 4 5 6 7 8 9 10 11 12 13 14 15 16 17 18 19 20 21 22 23 24 25 26 27 28 29…" at bounding box center [548, 340] width 325 height 45
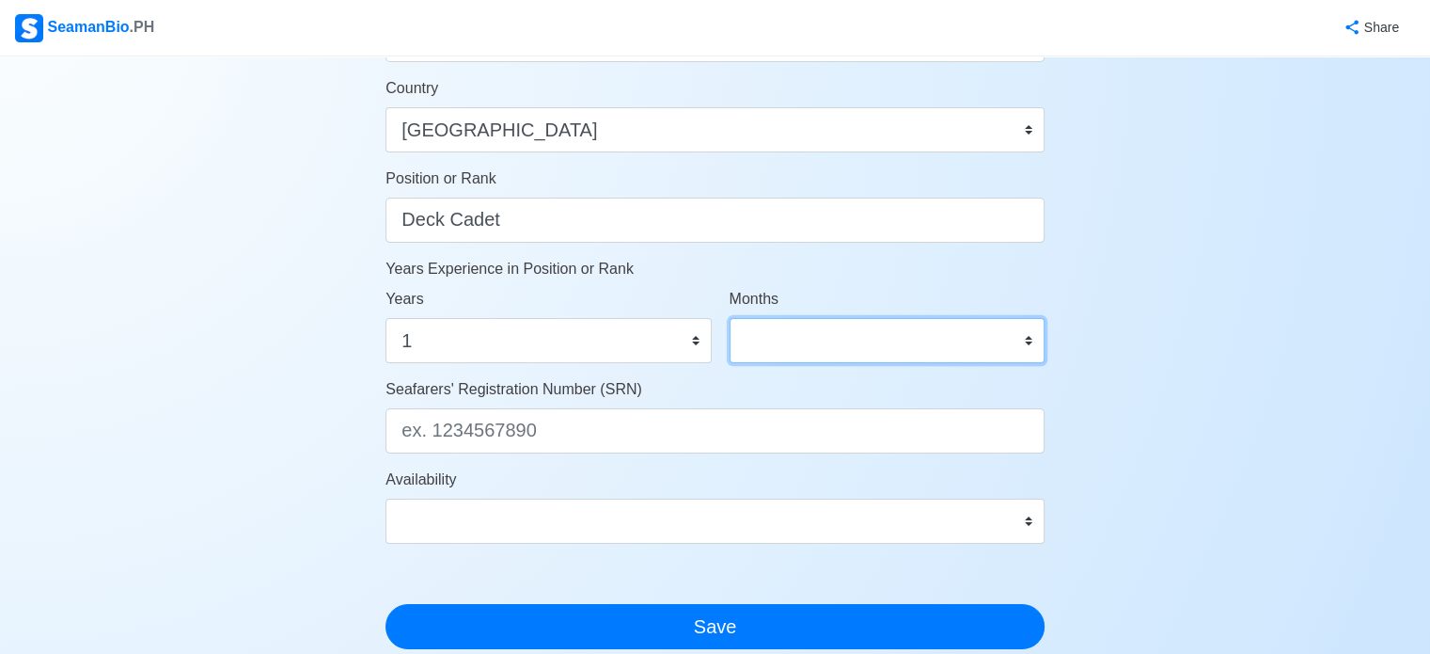
click at [864, 340] on select "0 1 2 3 4 5 6 7 8 9 10 11" at bounding box center [887, 340] width 315 height 45
click at [1110, 223] on div "Account Setup Your Job Status Onboard Actively Looking for Job Not Looking for …" at bounding box center [715, 12] width 1430 height 1648
click at [891, 340] on select "0 1 2 3 4 5 6 7 8 9 10 11" at bounding box center [887, 340] width 315 height 45
select select "0"
click at [730, 318] on select "0 1 2 3 4 5 6 7 8 9 10 11" at bounding box center [887, 340] width 315 height 45
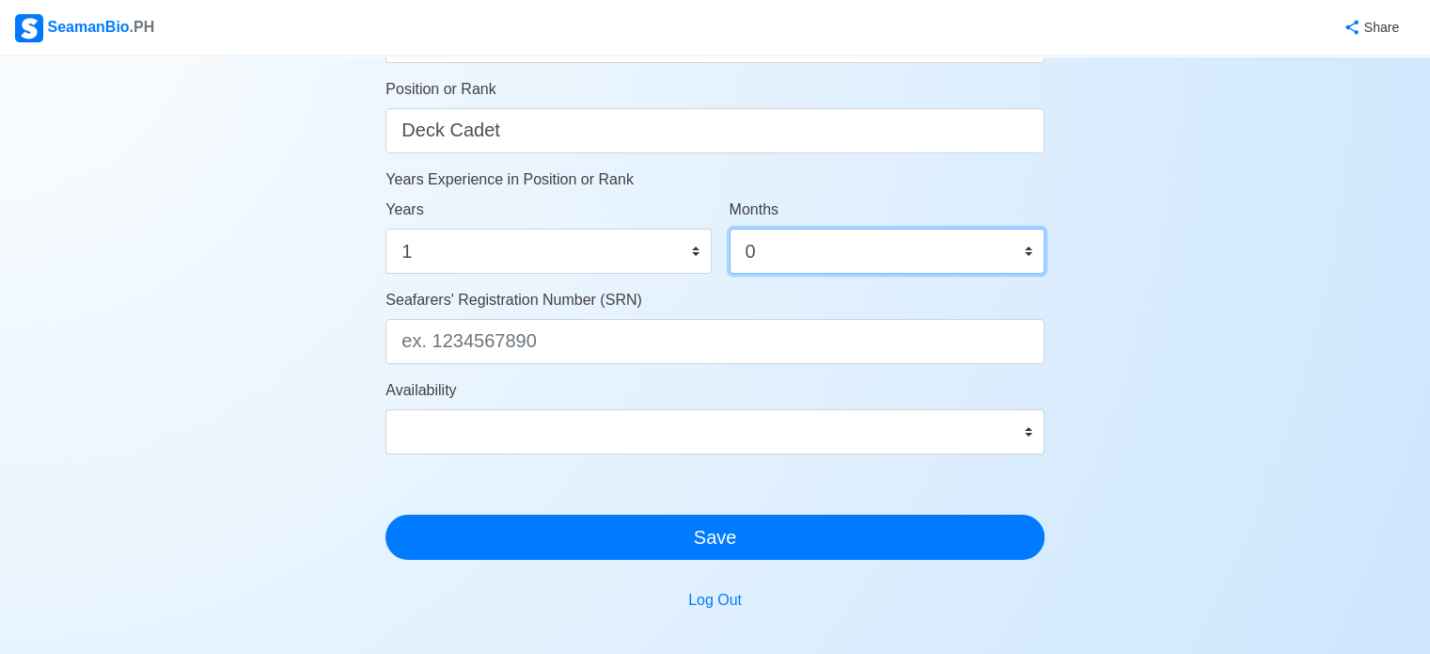
scroll to position [963, 0]
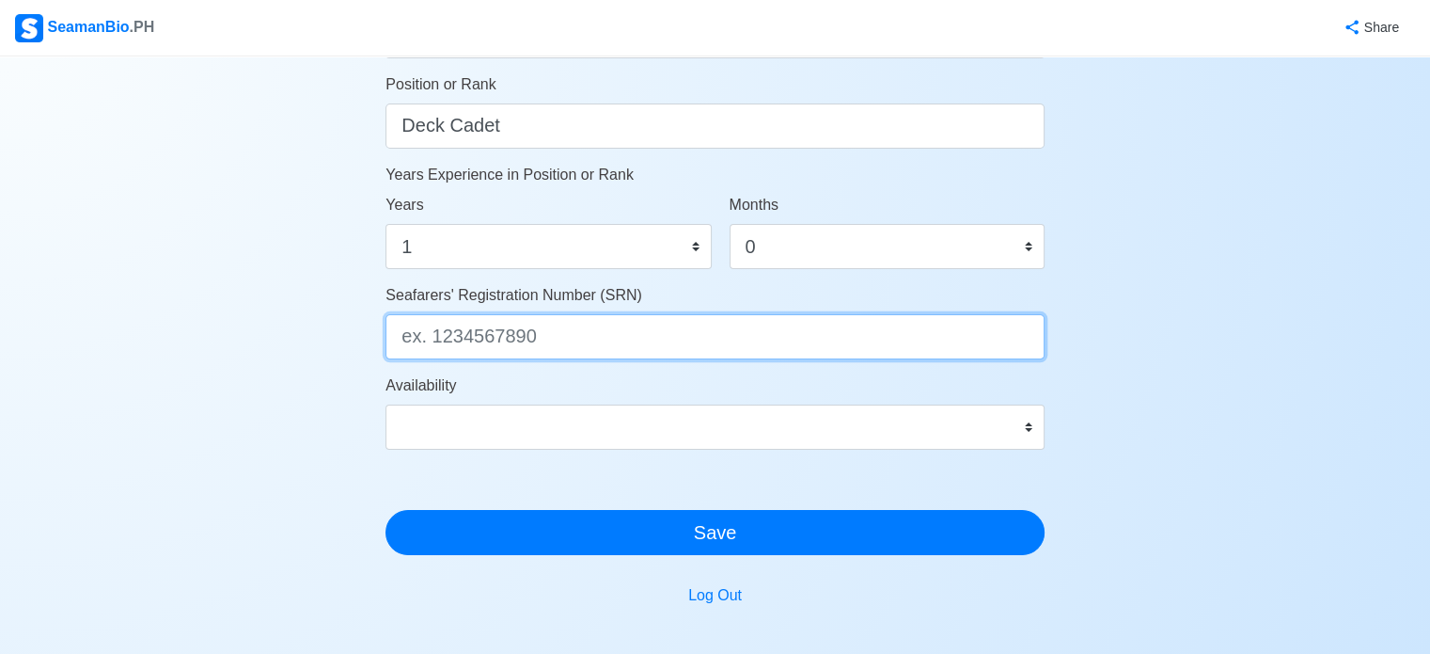
click at [500, 337] on input "Seafarers' Registration Number (SRN)" at bounding box center [715, 336] width 659 height 45
type input "0007310011"
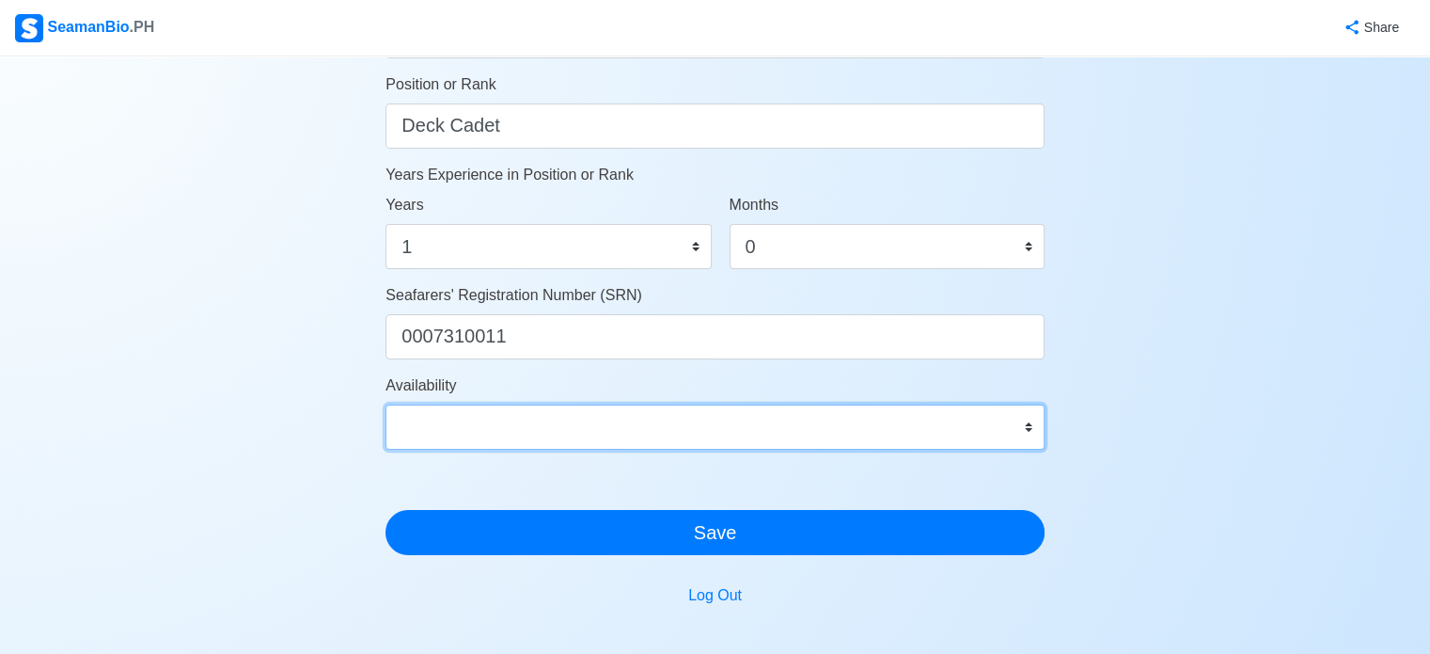
click at [560, 421] on select "Immediate Oct 2025 Nov 2025 Dec 2025 Jan 2026 Feb 2026 Mar 2026 Apr 2026 May 20…" at bounding box center [715, 426] width 659 height 45
select select "4102416000000"
click at [386, 404] on select "Immediate Oct 2025 Nov 2025 Dec 2025 Jan 2026 Feb 2026 Mar 2026 Apr 2026 May 20…" at bounding box center [715, 426] width 659 height 45
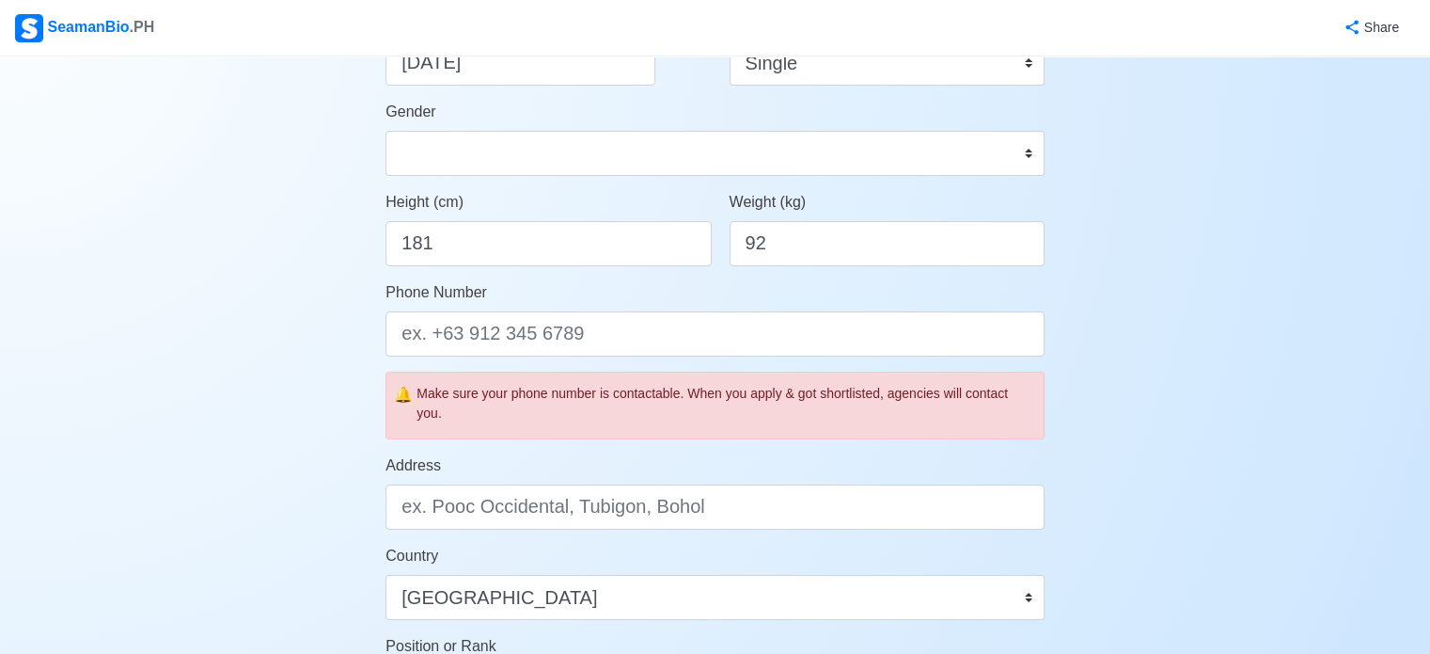
scroll to position [399, 0]
click at [312, 323] on div "Account Setup Your Job Status Onboard Actively Looking for Job Not Looking for …" at bounding box center [715, 482] width 1430 height 1648
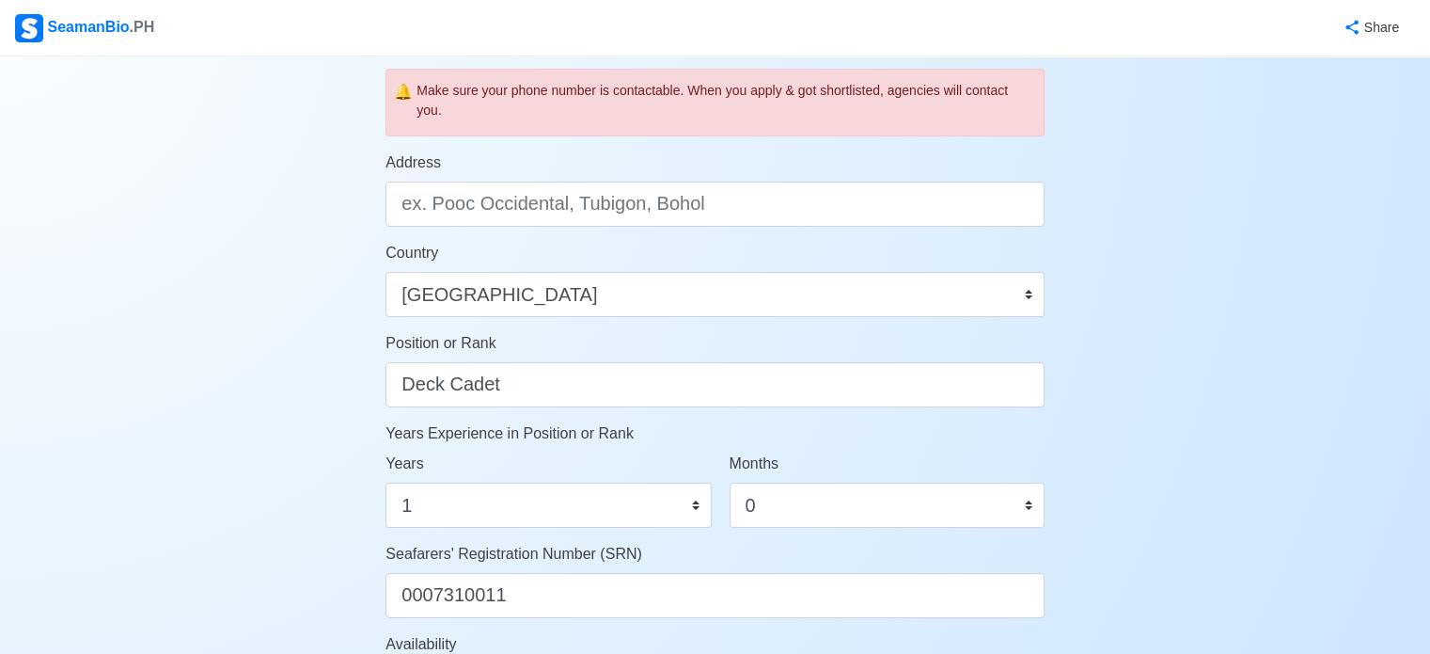
scroll to position [775, 0]
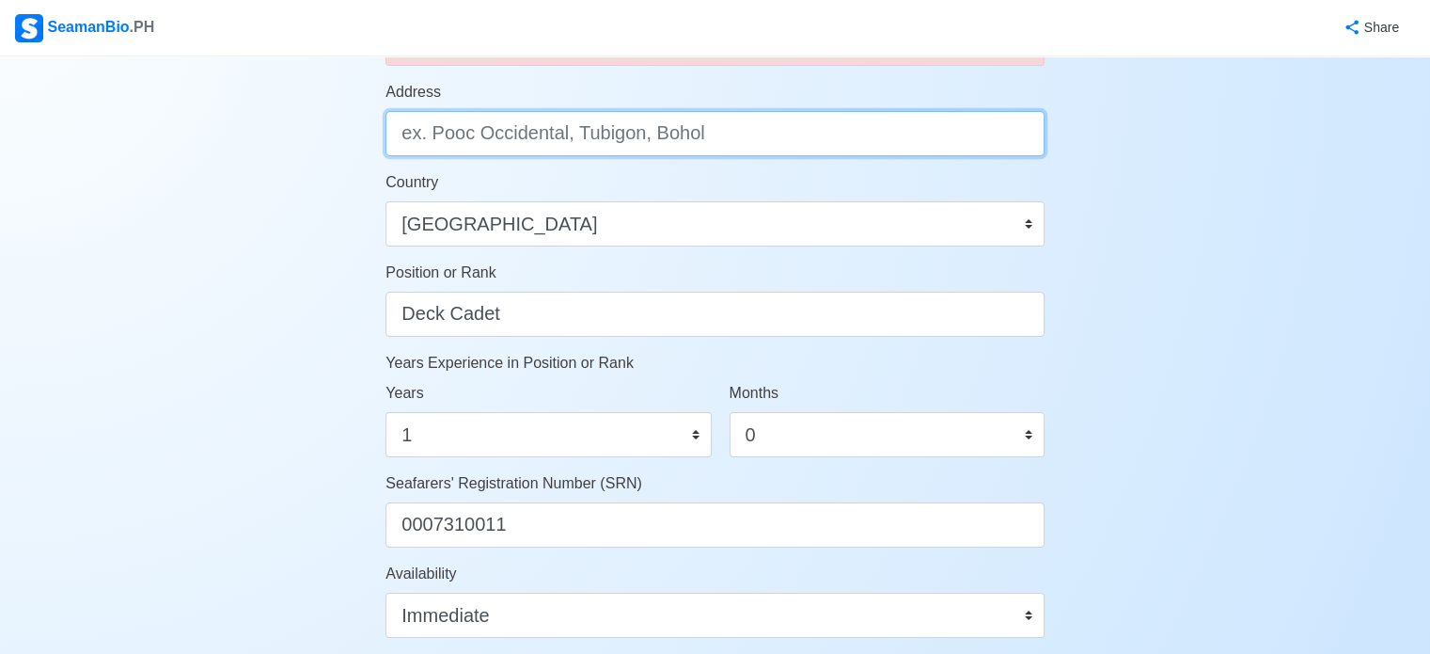
click at [519, 128] on input "Address" at bounding box center [715, 133] width 659 height 45
click at [895, 134] on input "PUROK KAUNLARAN POB EAST SCIENCE CITY OF MU" at bounding box center [715, 133] width 659 height 45
paste input "Ñ"
click at [581, 137] on input "PUROK KAUNLARAN POB EAST SCIENCE CITY OF MUÑOZ NUE" at bounding box center [715, 133] width 659 height 45
type input "PUROK KAUNLARAN, POB. EAST, SCIENCE CITY OF MUÑOZ, NUEVA ECIJA"
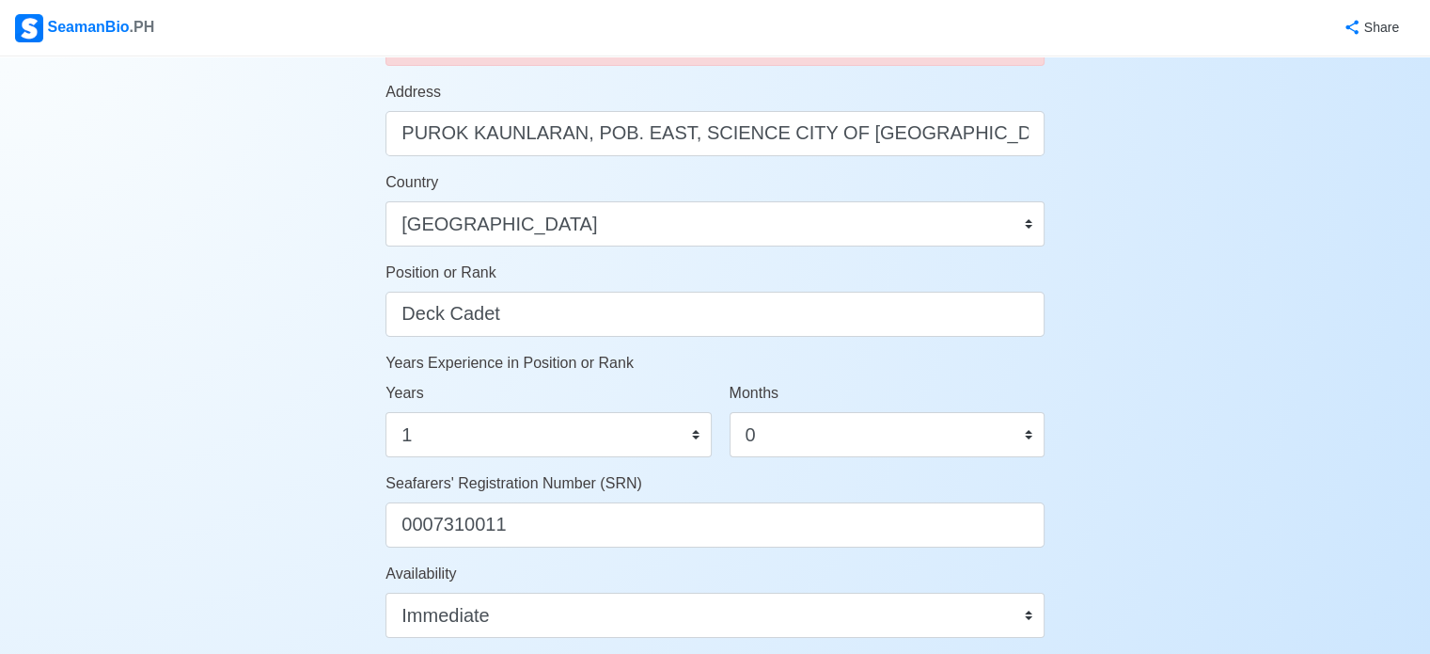
click at [592, 274] on div "Position or Rank Deck Cadet" at bounding box center [715, 298] width 659 height 75
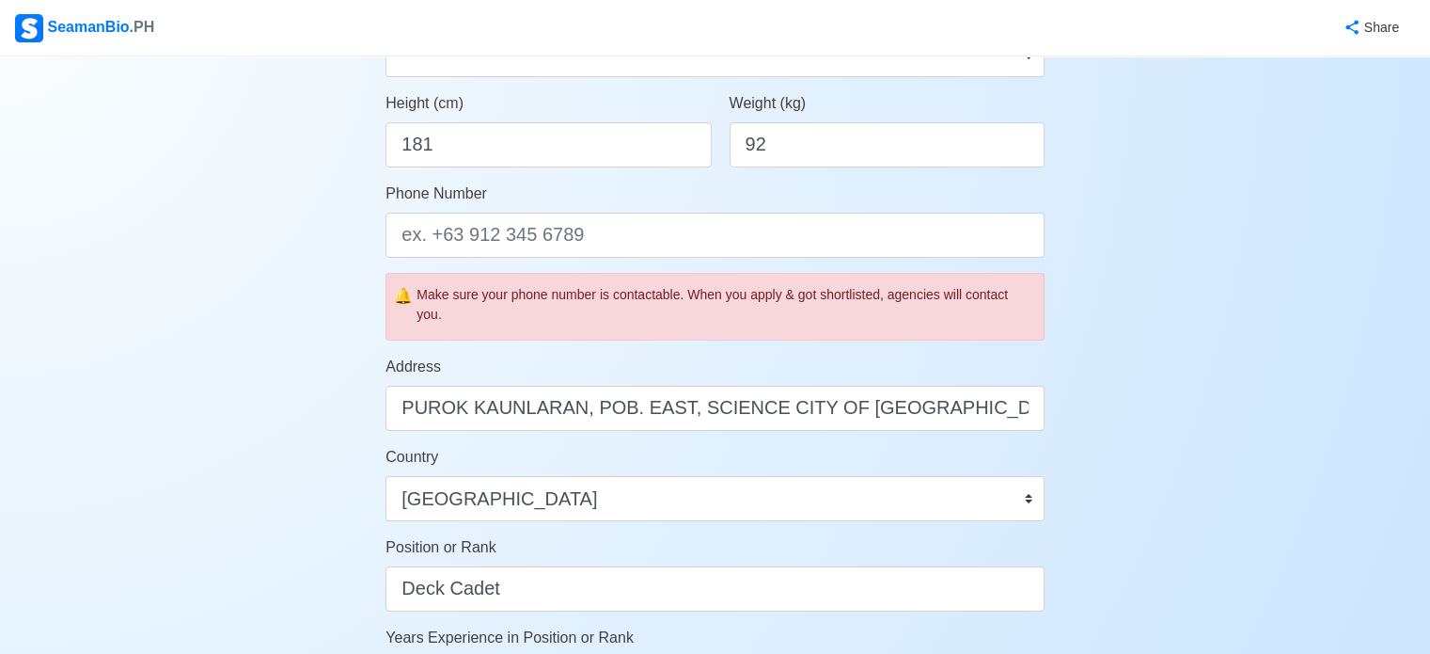
scroll to position [493, 0]
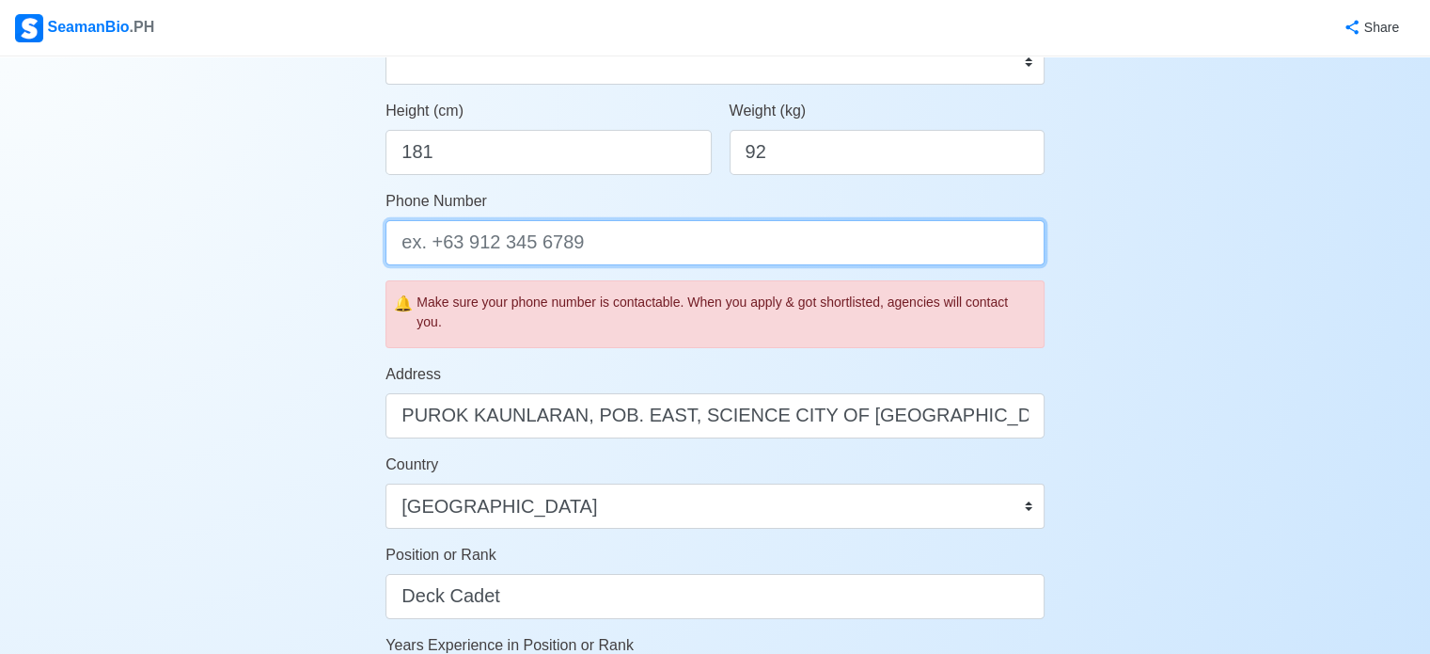
click at [591, 246] on input "Phone Number" at bounding box center [715, 242] width 659 height 45
type input "="
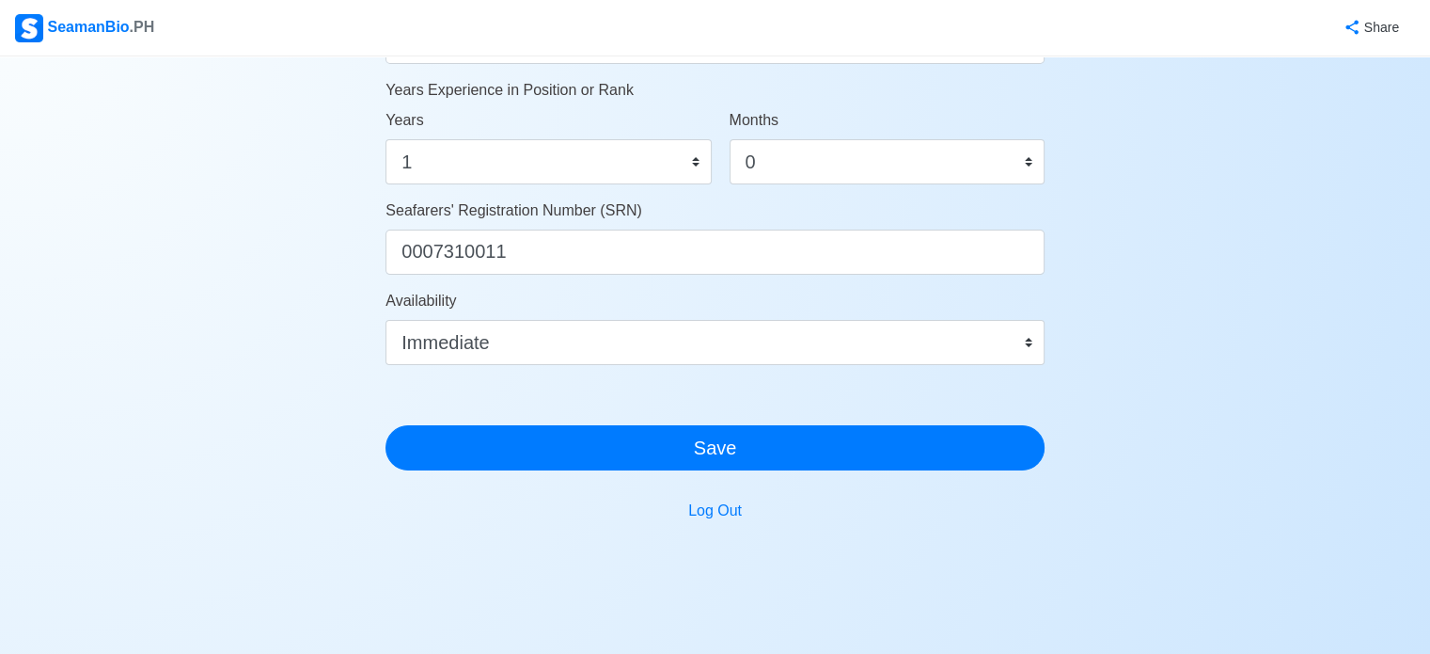
scroll to position [1057, 0]
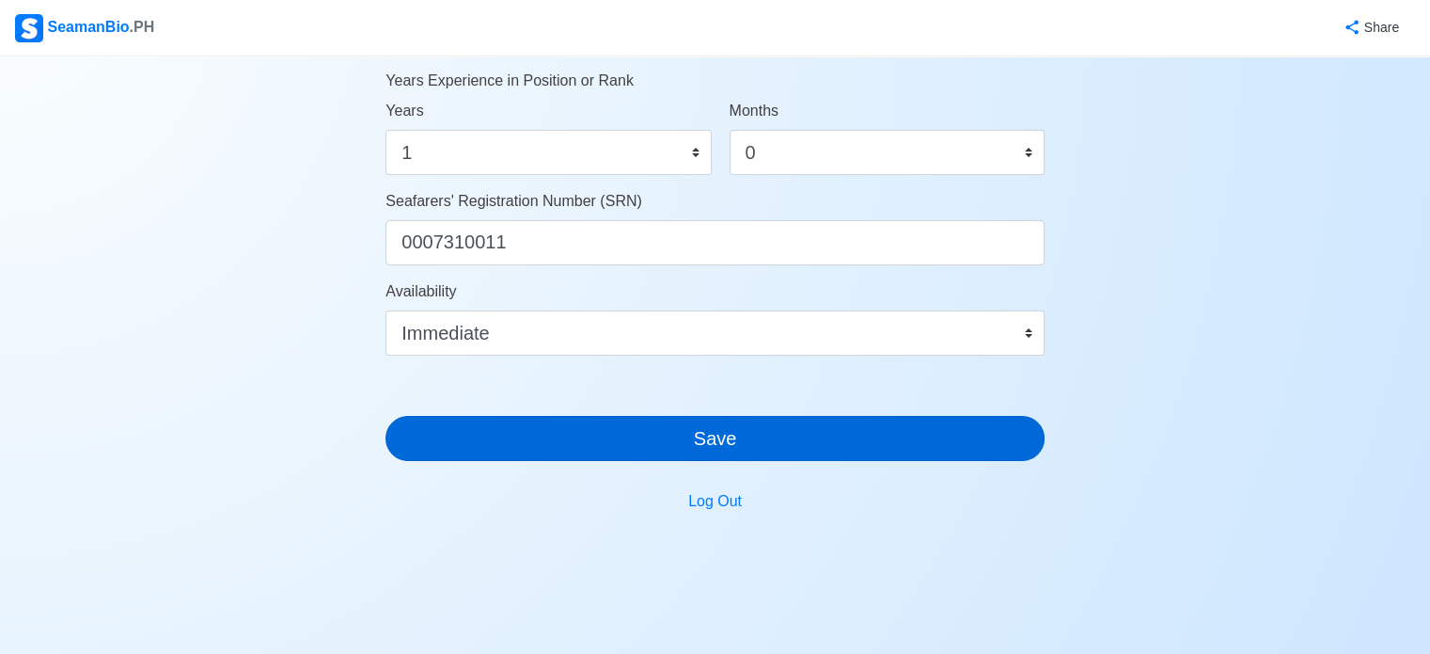
type input "+639935201938"
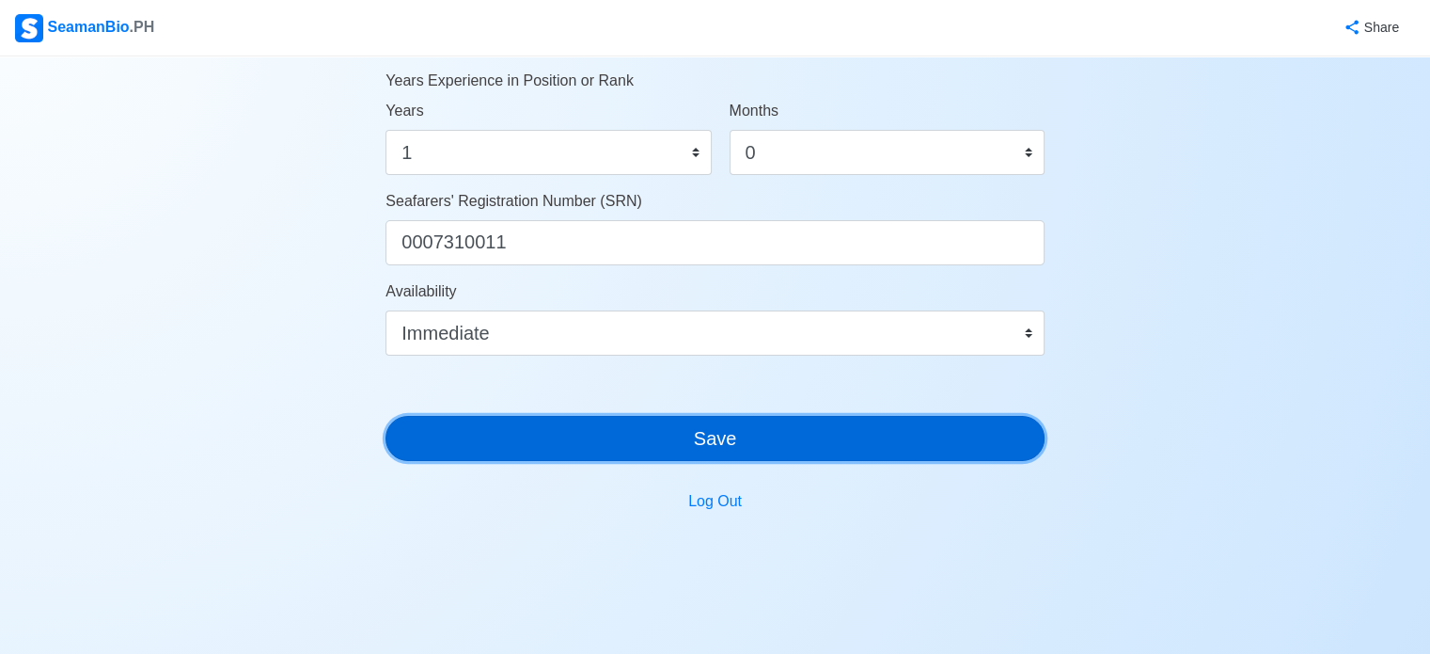
click at [679, 448] on button "Save" at bounding box center [715, 438] width 659 height 45
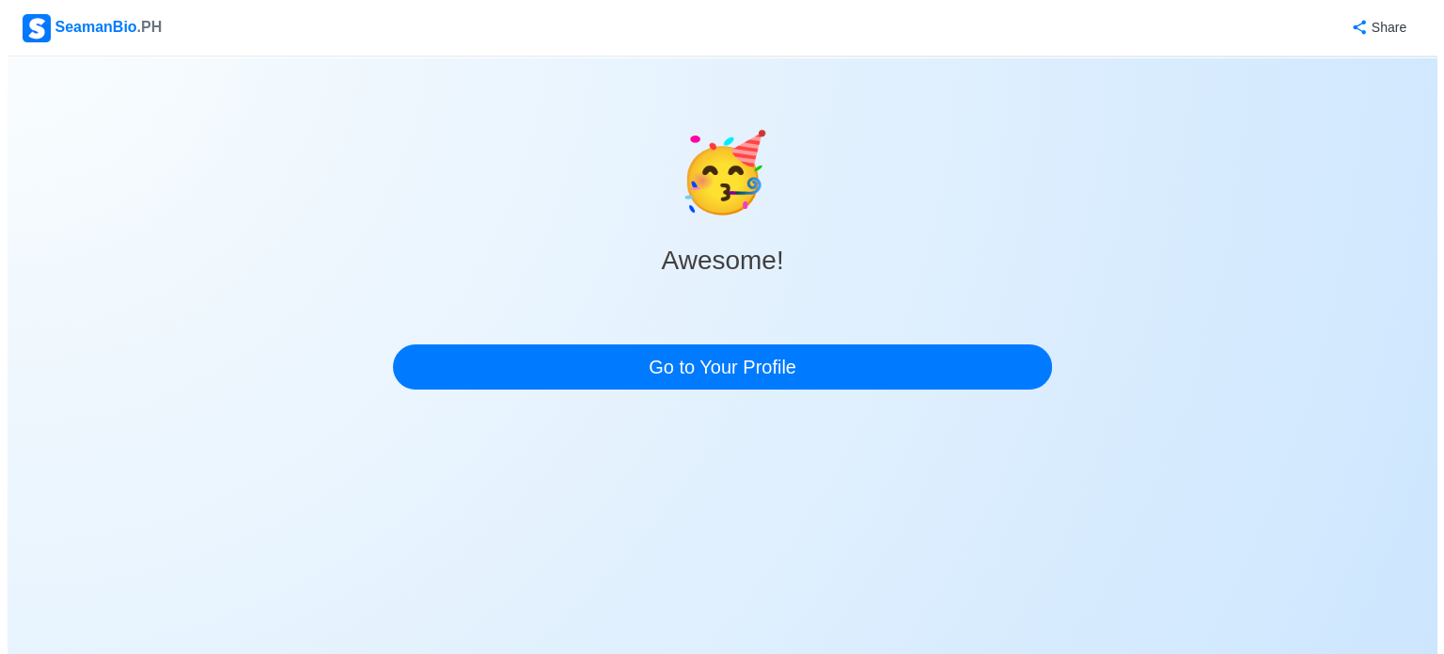
scroll to position [0, 0]
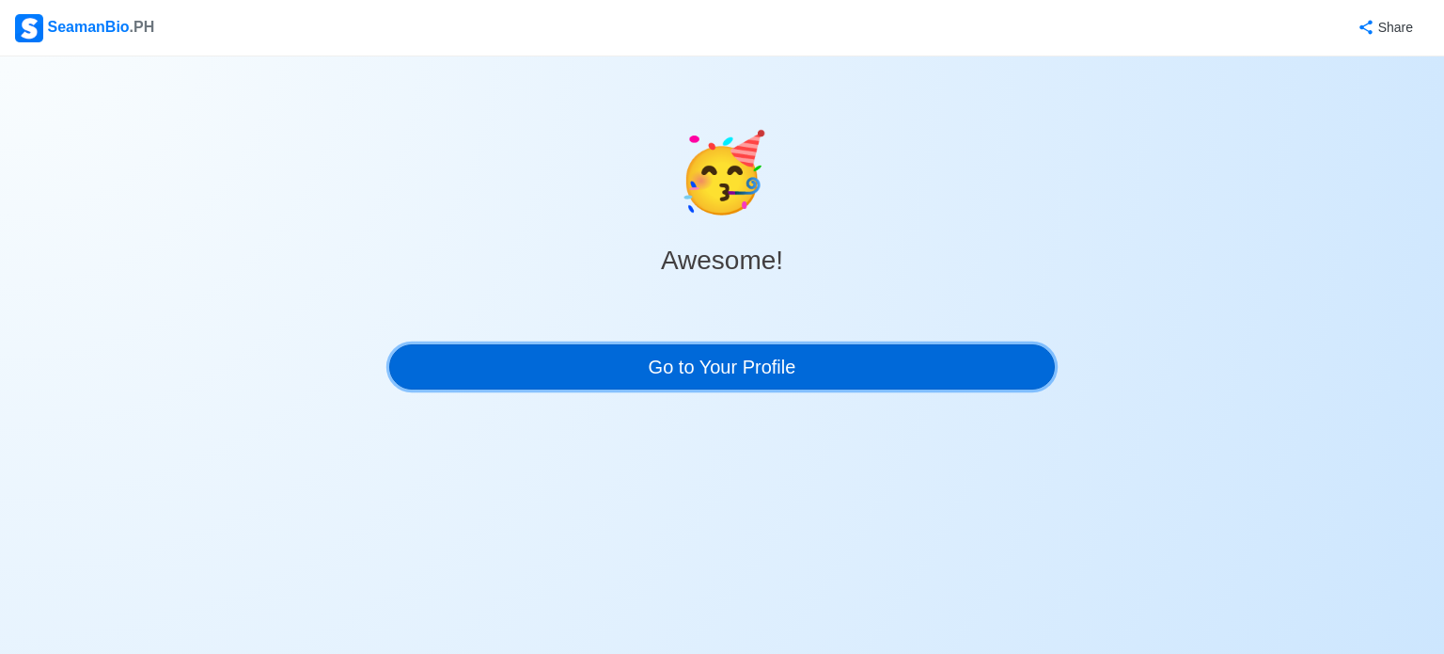
click at [718, 371] on link "Go to Your Profile" at bounding box center [722, 366] width 666 height 45
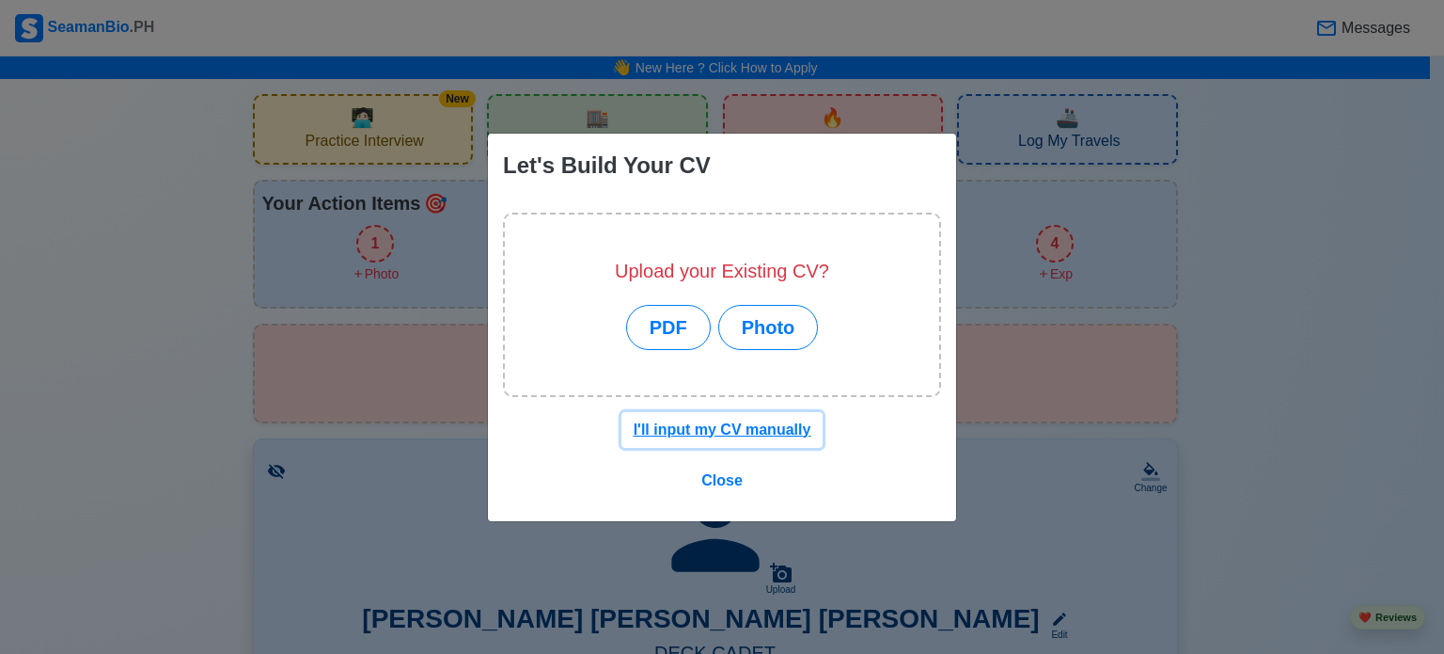
click at [708, 430] on u "I'll input my CV manually" at bounding box center [723, 429] width 178 height 16
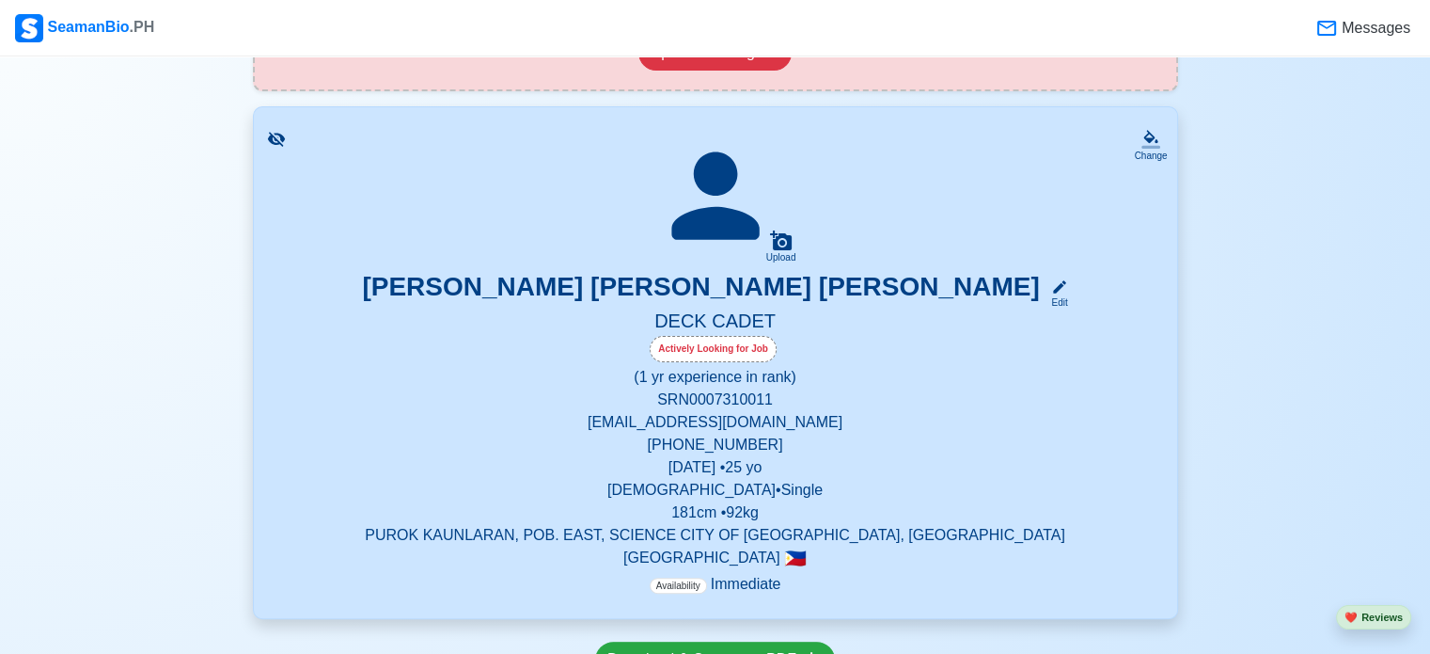
scroll to position [376, 0]
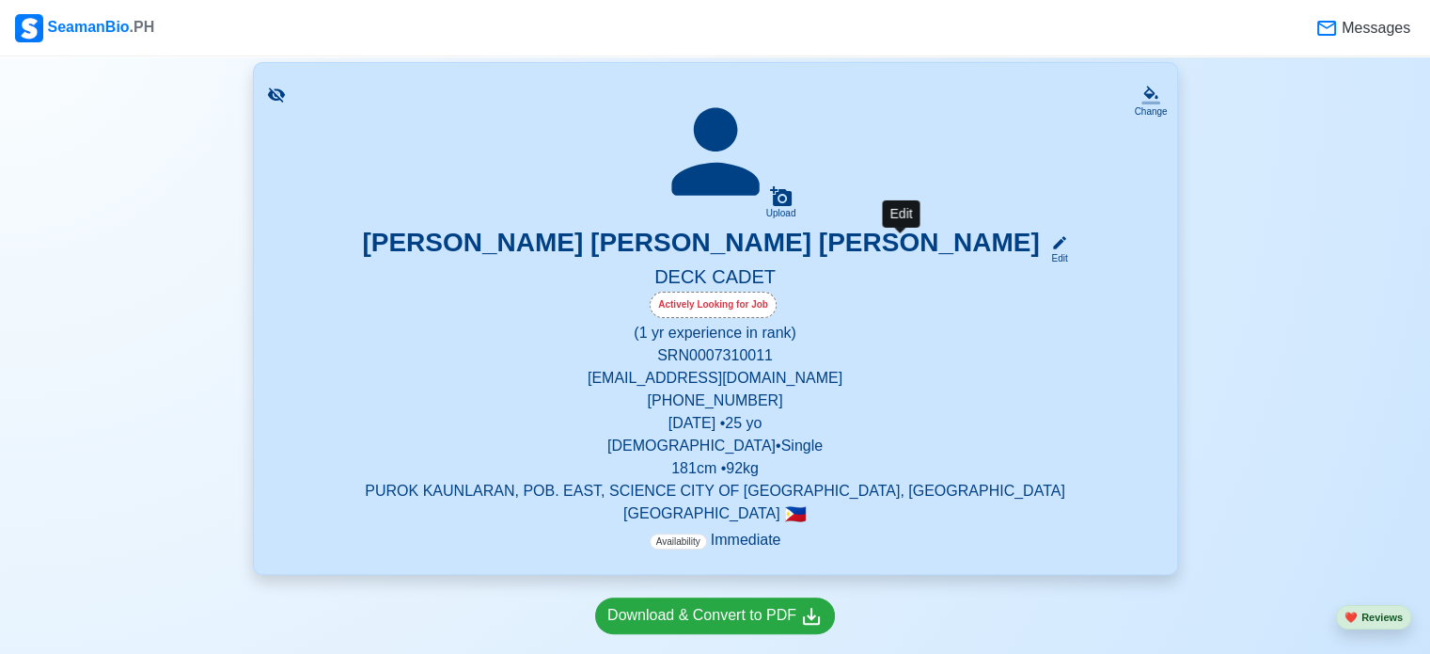
click at [1051, 236] on icon at bounding box center [1059, 242] width 17 height 17
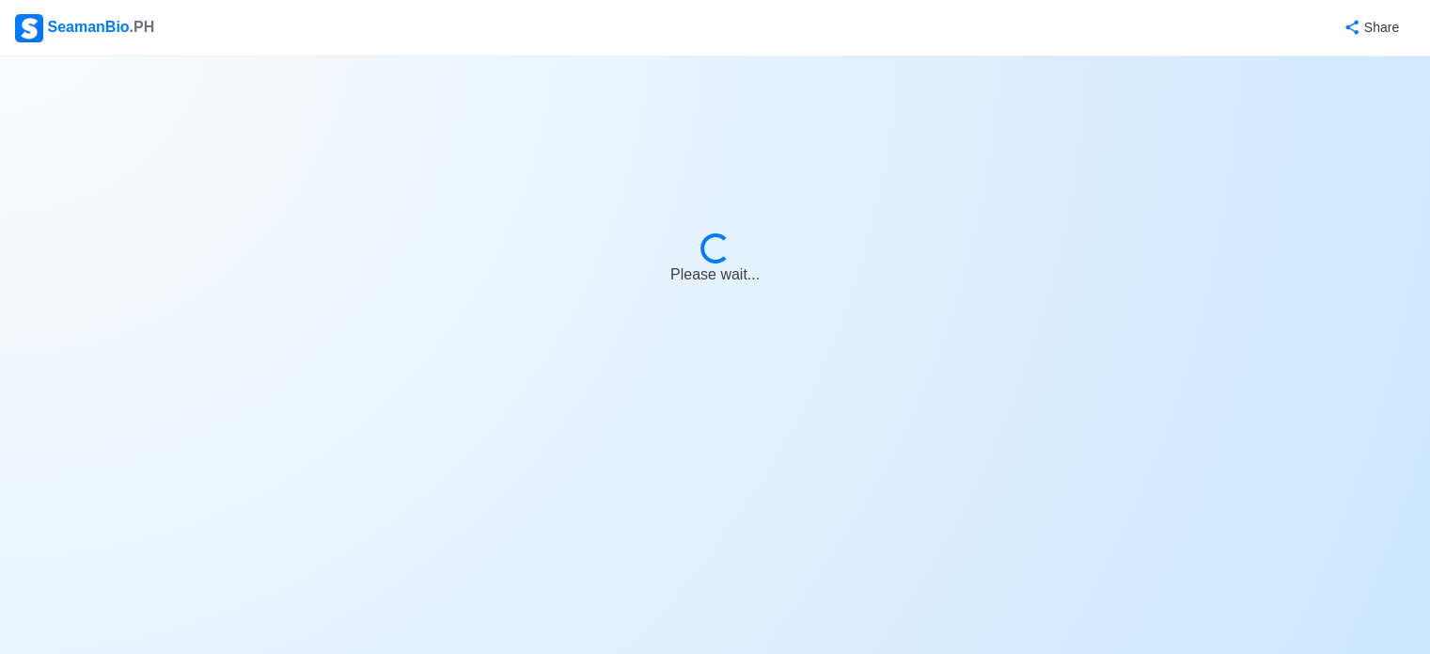
select select "Actively Looking for Job"
select select "Visible for Hiring"
select select "Single"
select select "[DEMOGRAPHIC_DATA]"
select select "PH"
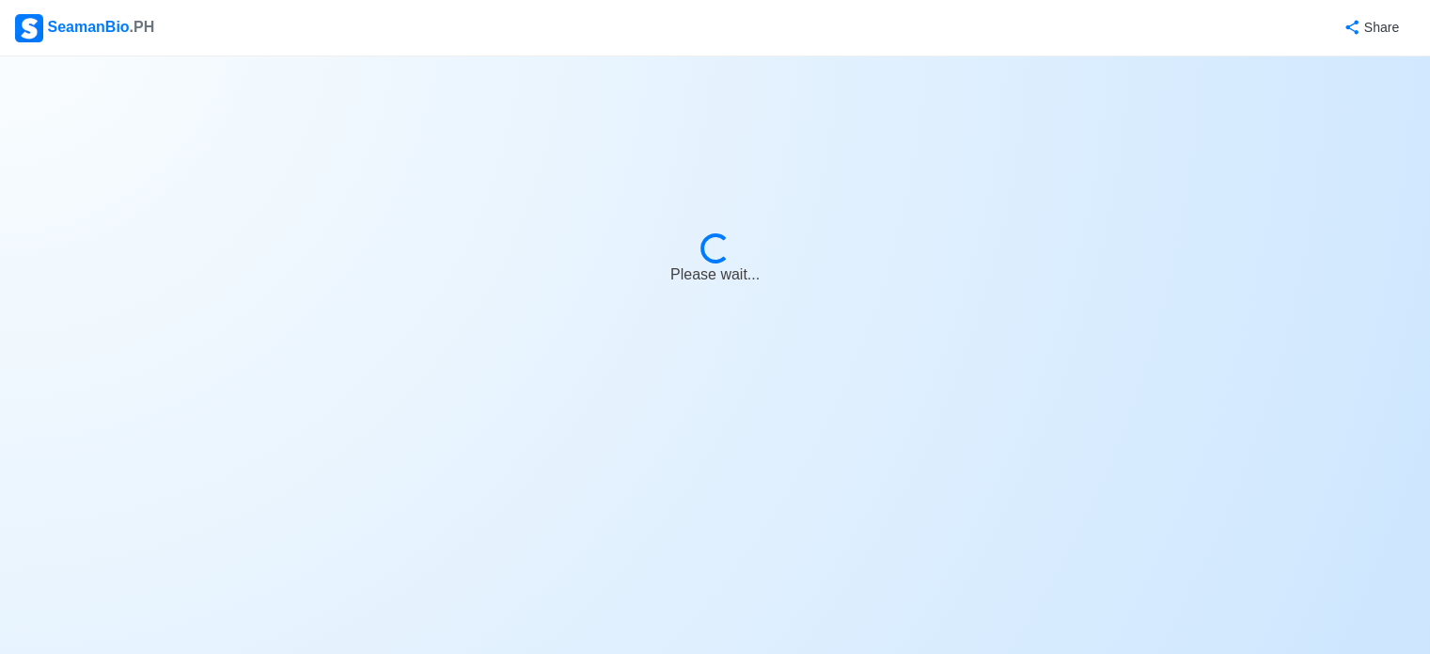
select select "1"
select select "0"
select select "4102416000000"
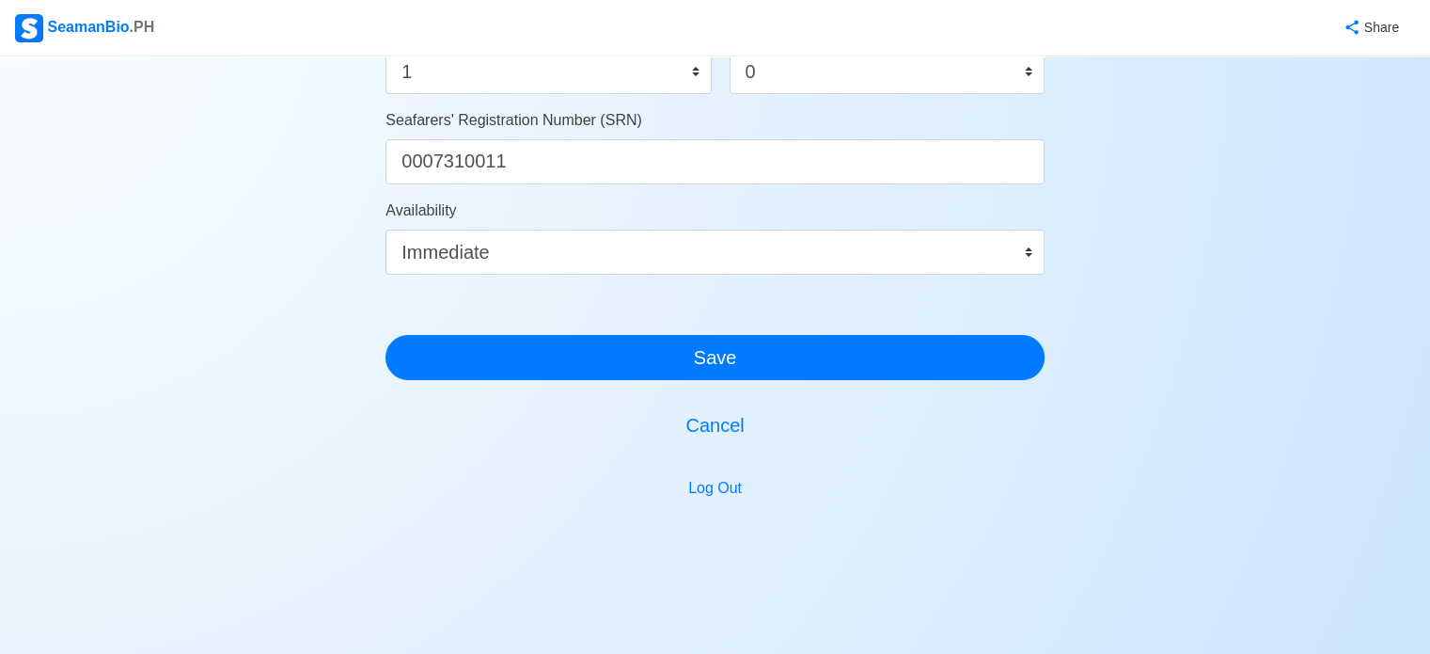
scroll to position [1161, 0]
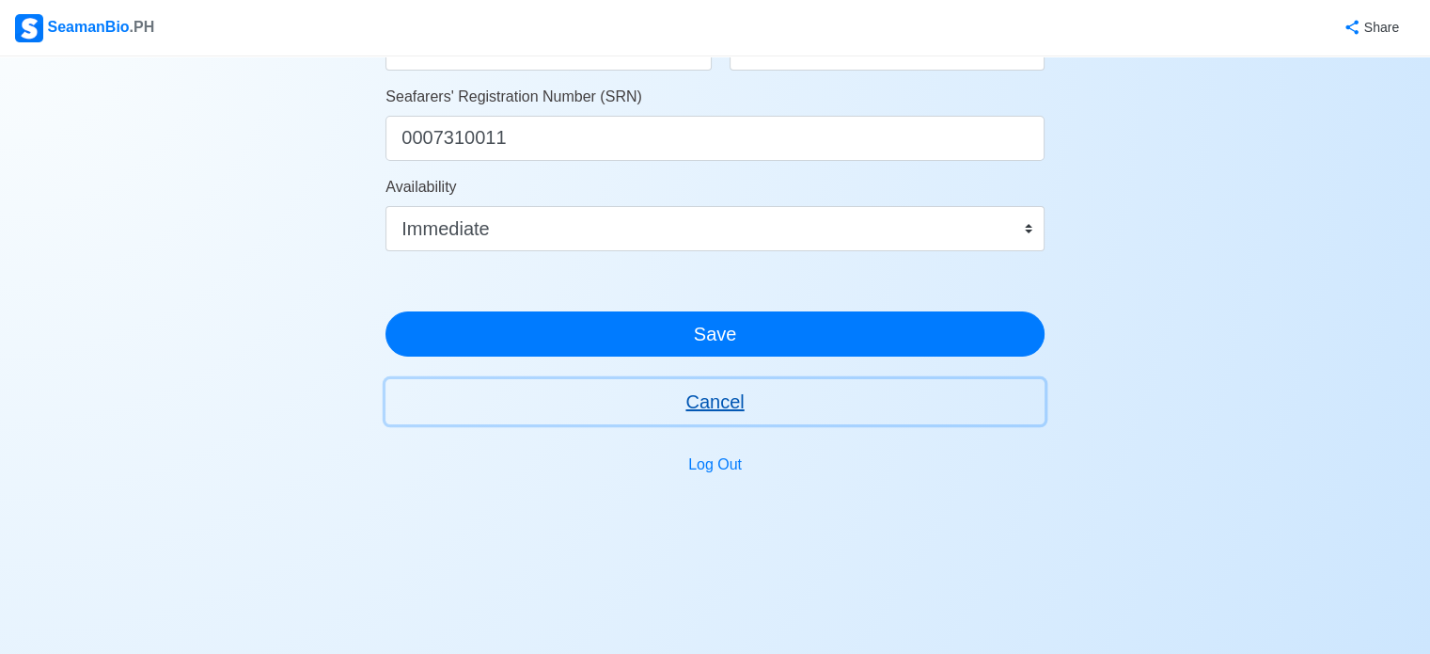
click at [714, 402] on button "Cancel" at bounding box center [715, 401] width 659 height 45
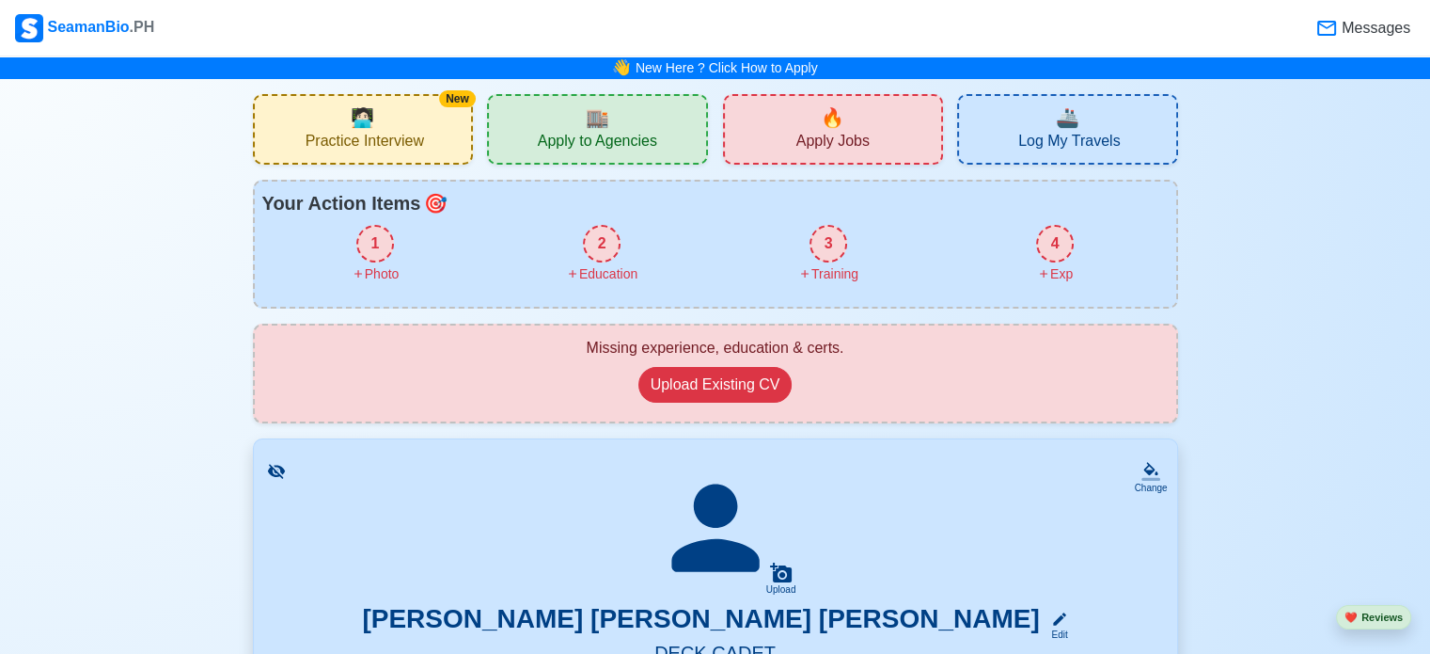
click at [1364, 27] on span "Messages" at bounding box center [1374, 28] width 72 height 23
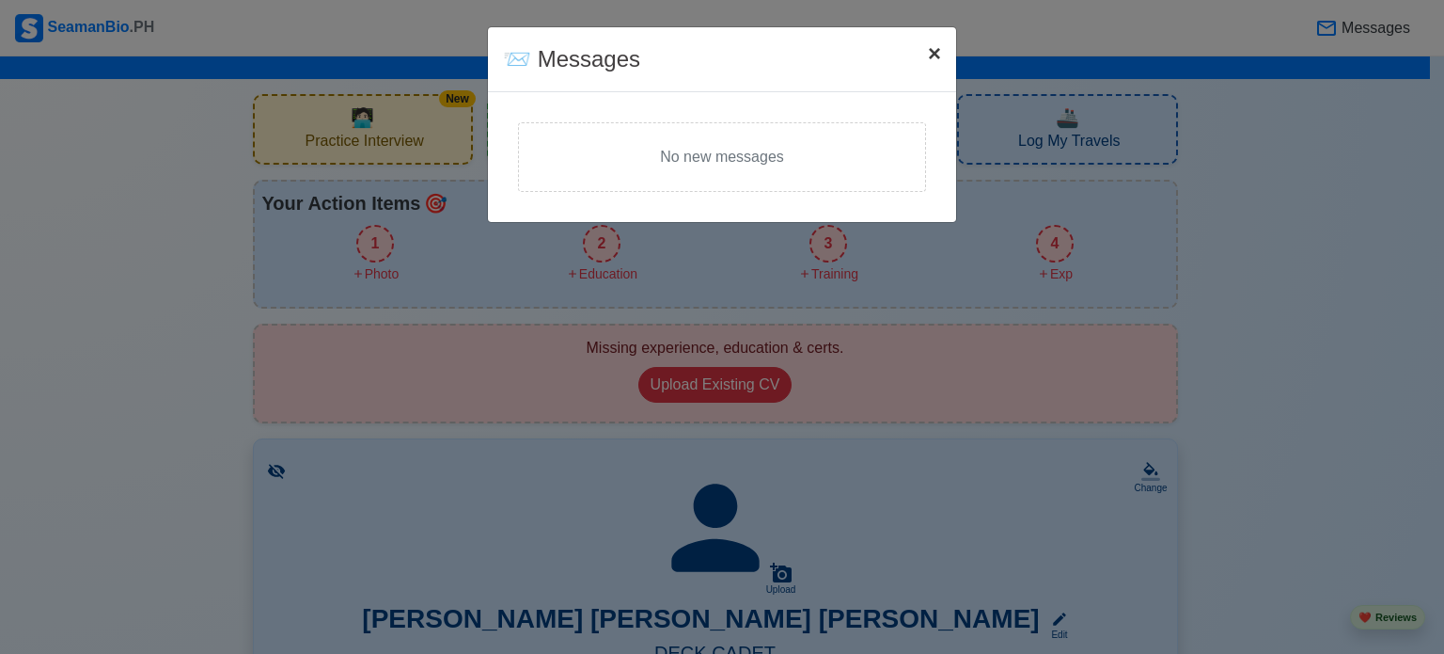
click at [928, 55] on span "×" at bounding box center [934, 52] width 13 height 25
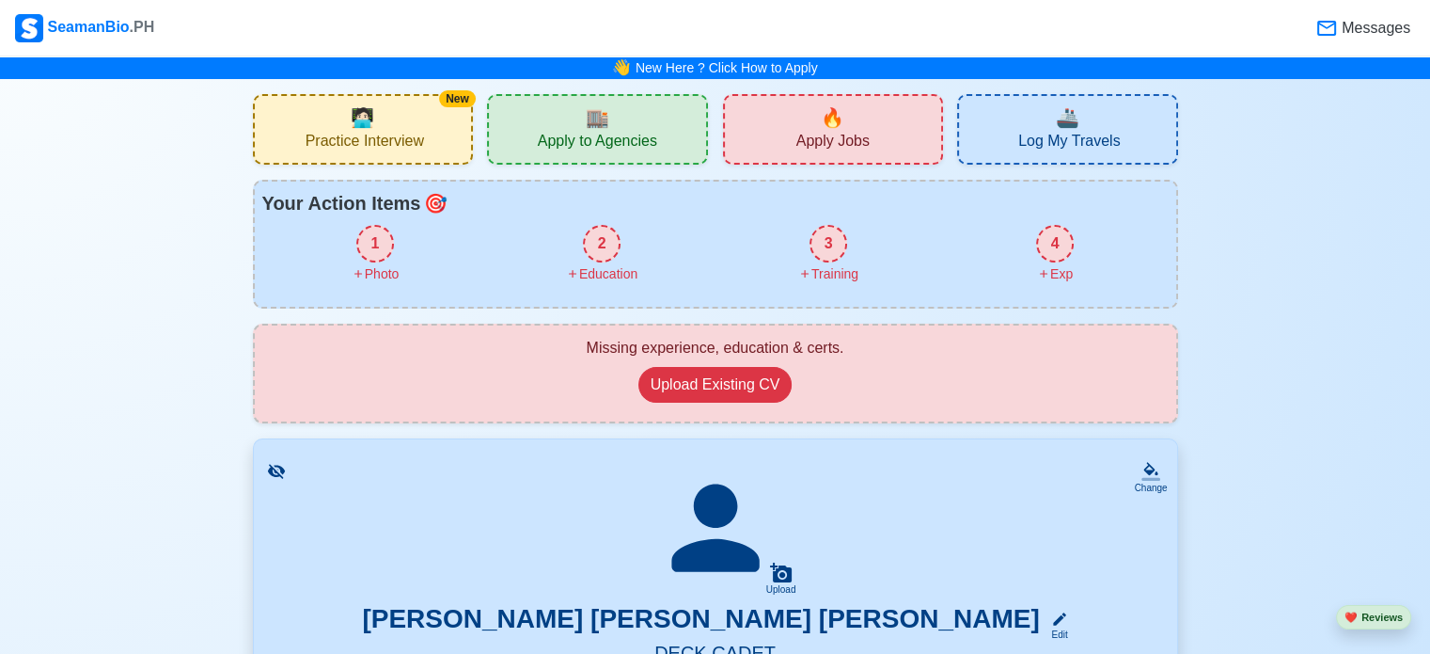
click at [104, 18] on div "SeamanBio .PH" at bounding box center [84, 28] width 139 height 28
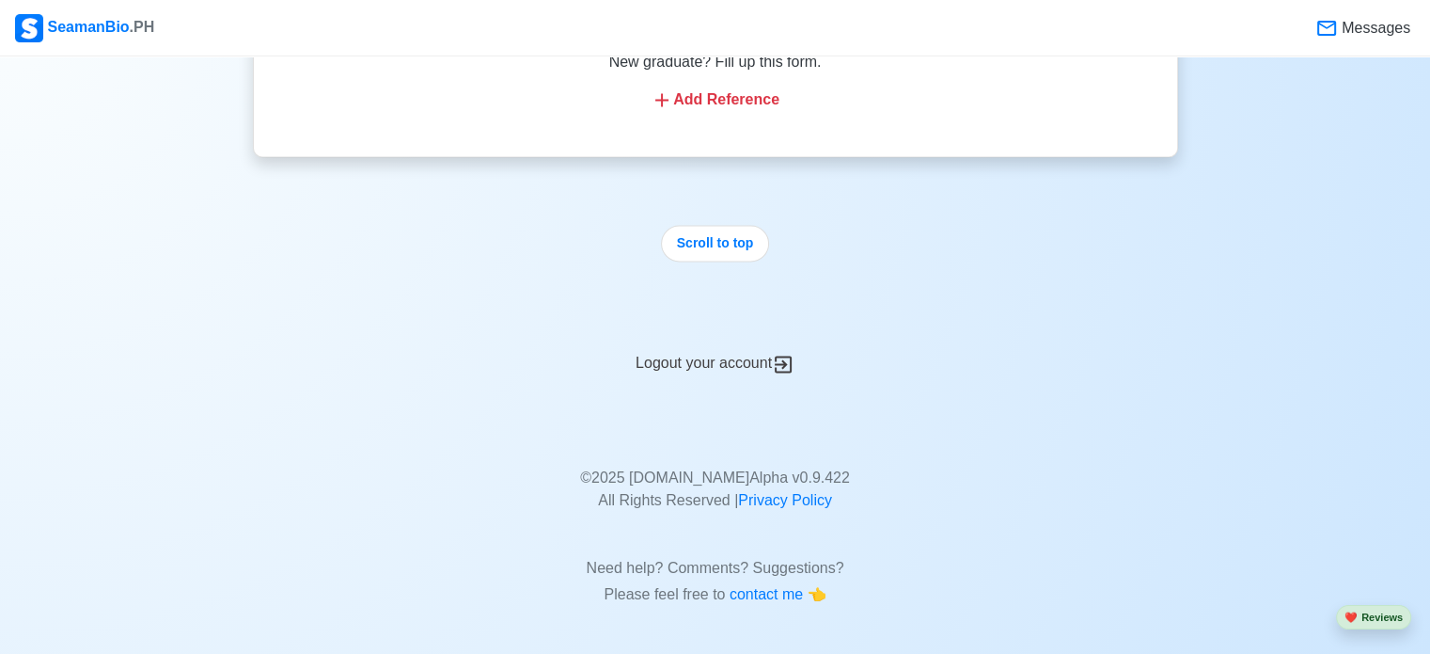
scroll to position [3159, 0]
click at [711, 360] on div "Logout your account" at bounding box center [715, 352] width 925 height 46
